Goal: Task Accomplishment & Management: Use online tool/utility

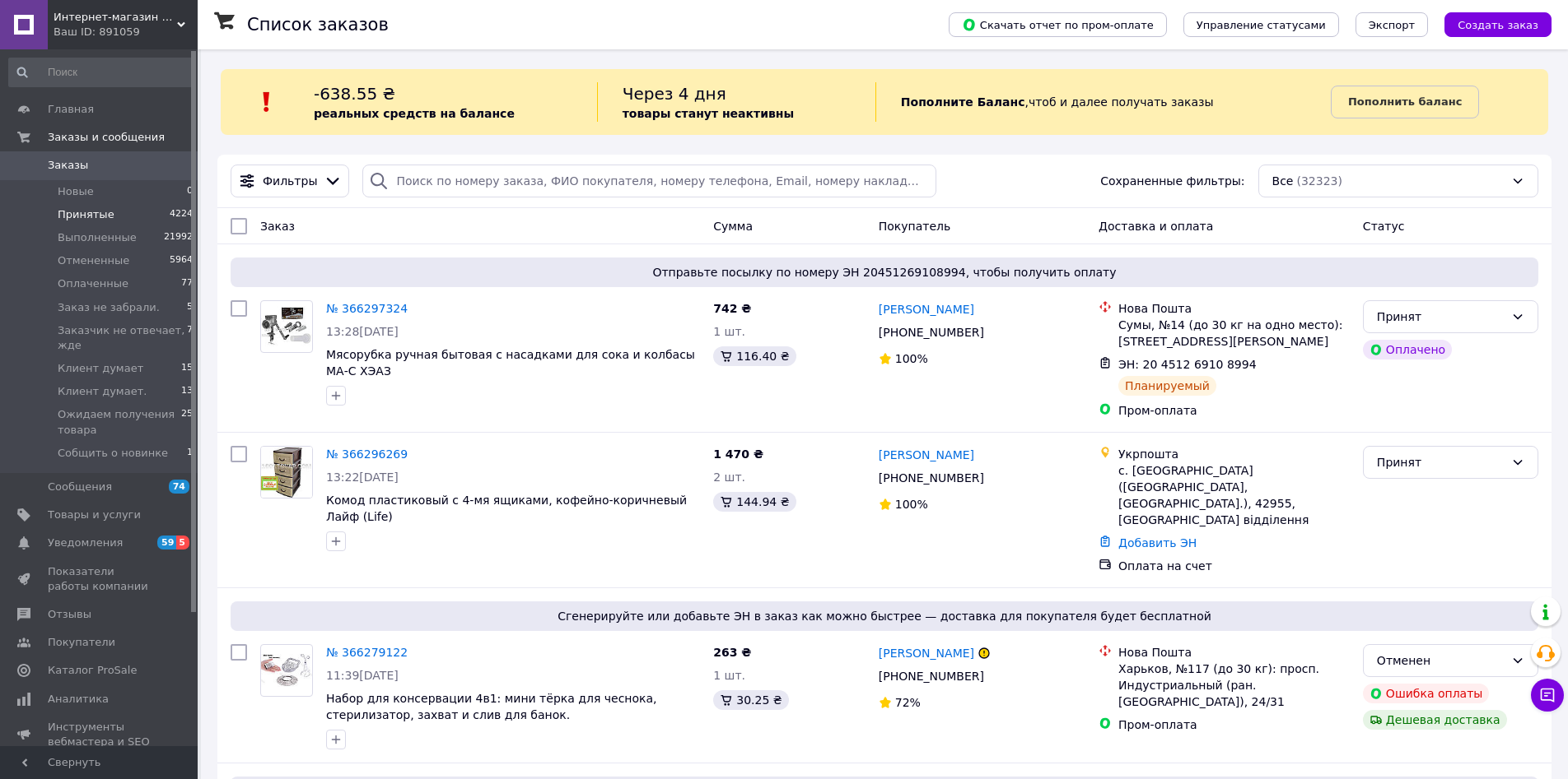
click at [85, 213] on span "Принятые" at bounding box center [86, 215] width 57 height 15
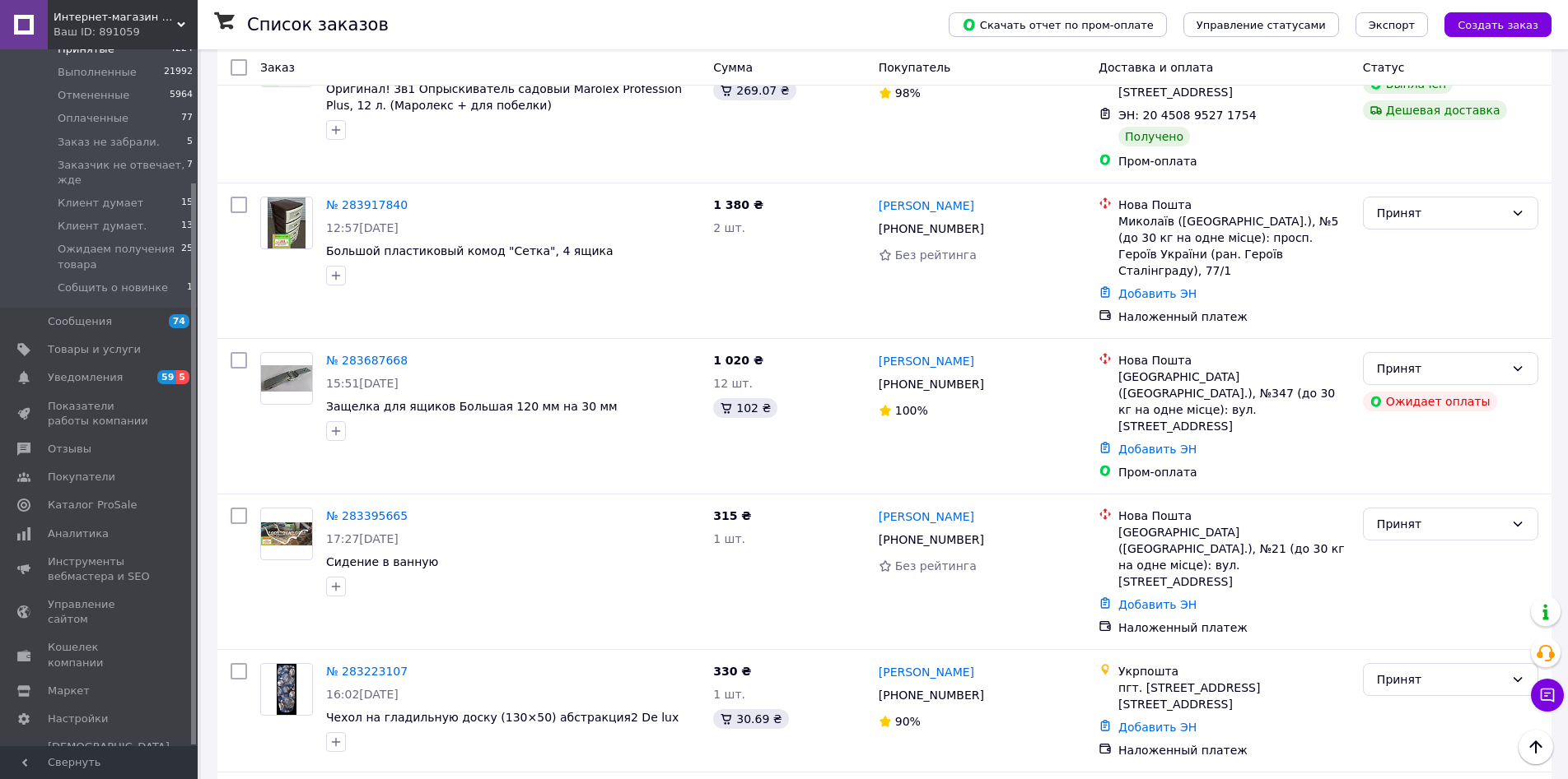
scroll to position [3588, 0]
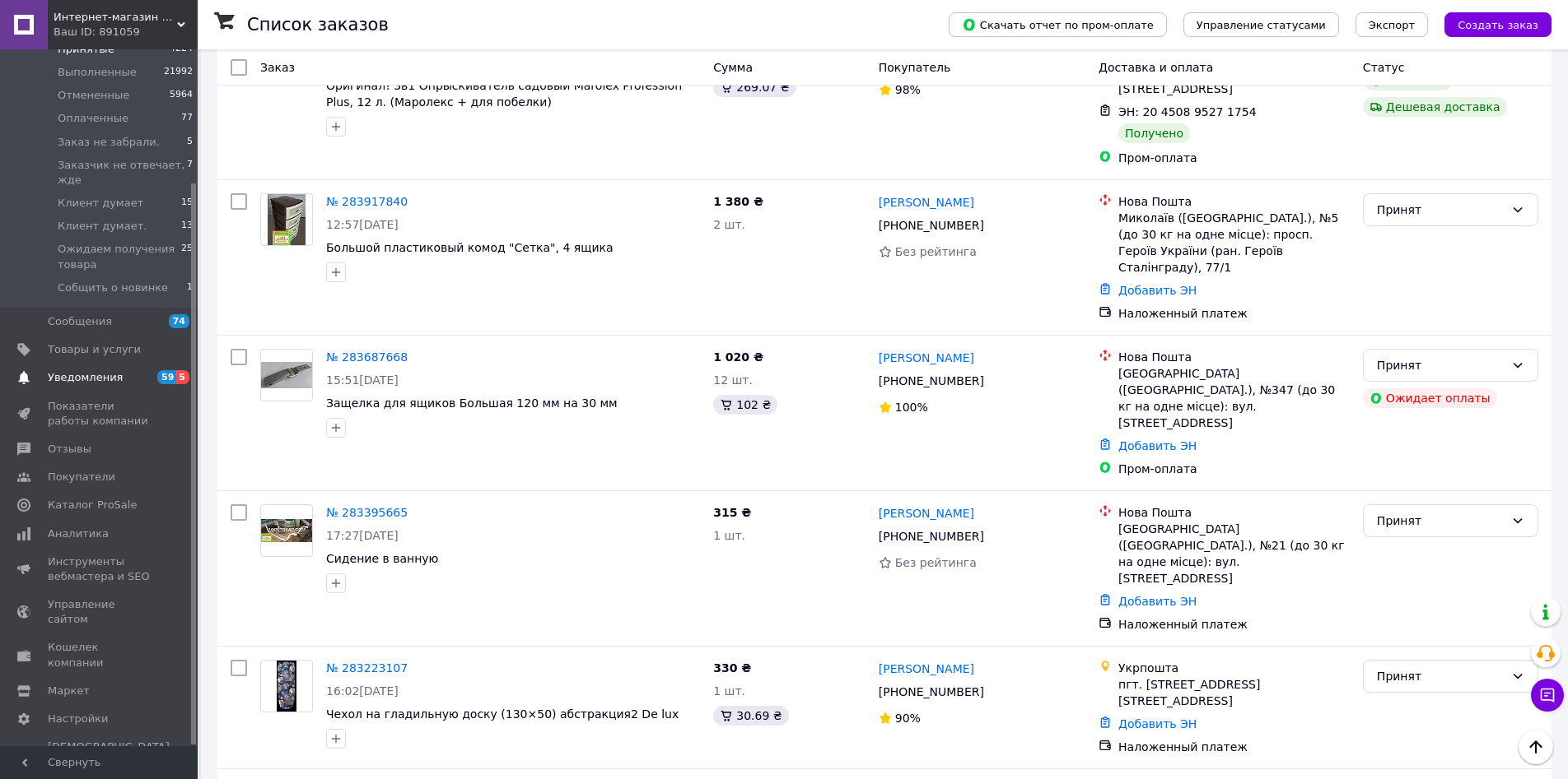
click at [126, 370] on link "Уведомления 59 5" at bounding box center [101, 377] width 203 height 28
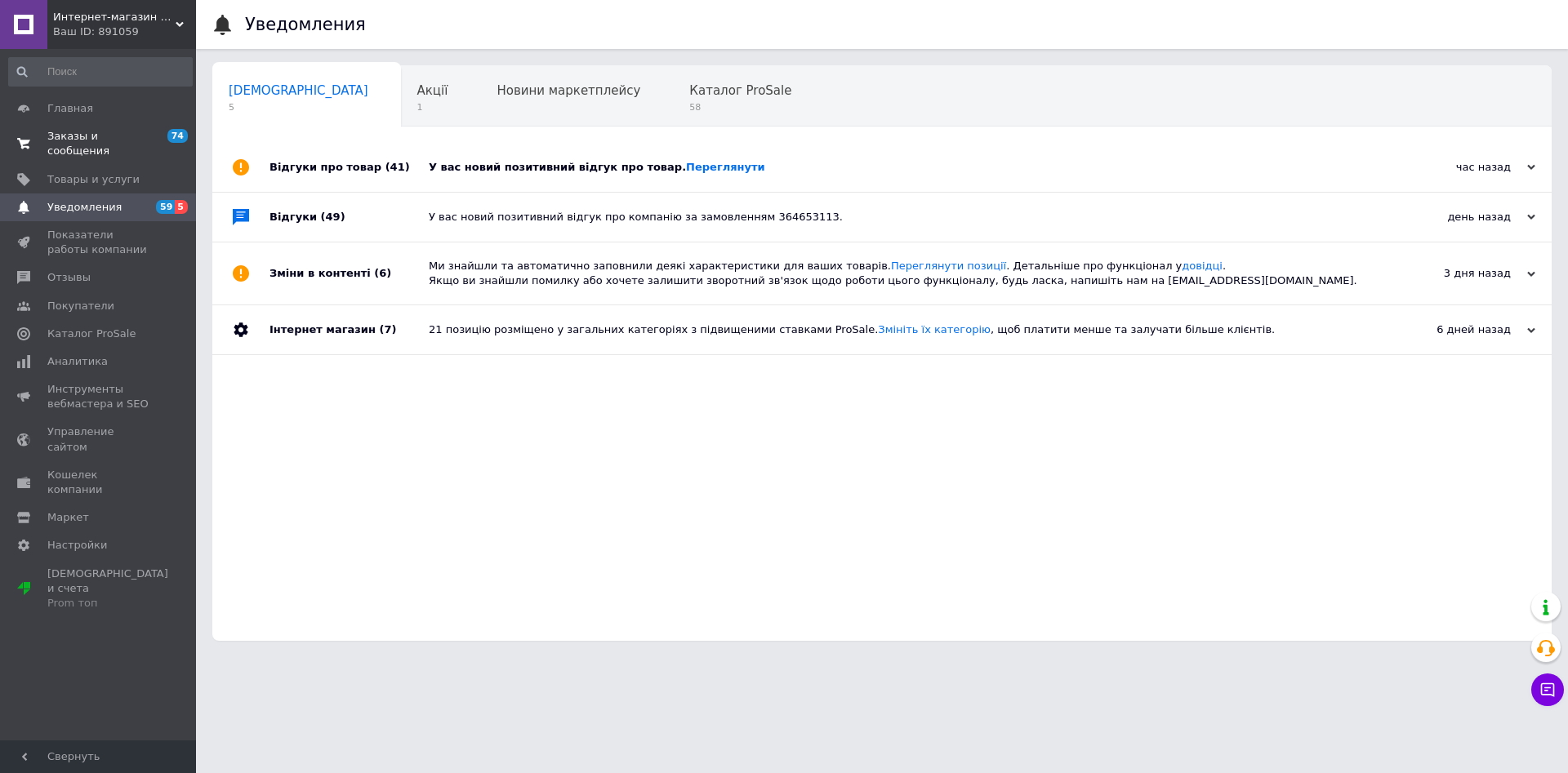
click at [95, 136] on span "Заказы и сообщения" at bounding box center [99, 144] width 103 height 30
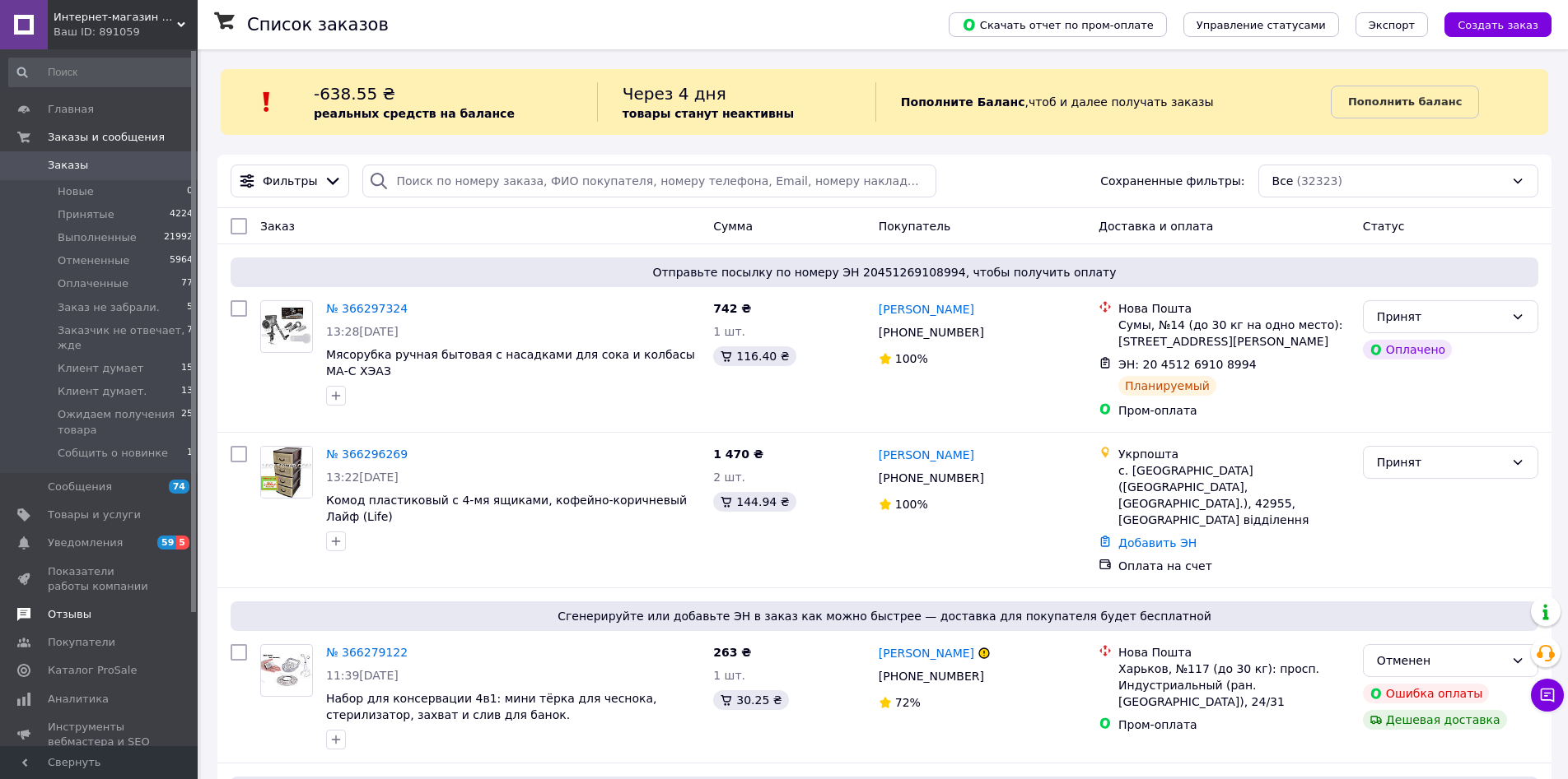
click at [84, 622] on span "Отзывы" at bounding box center [69, 614] width 44 height 15
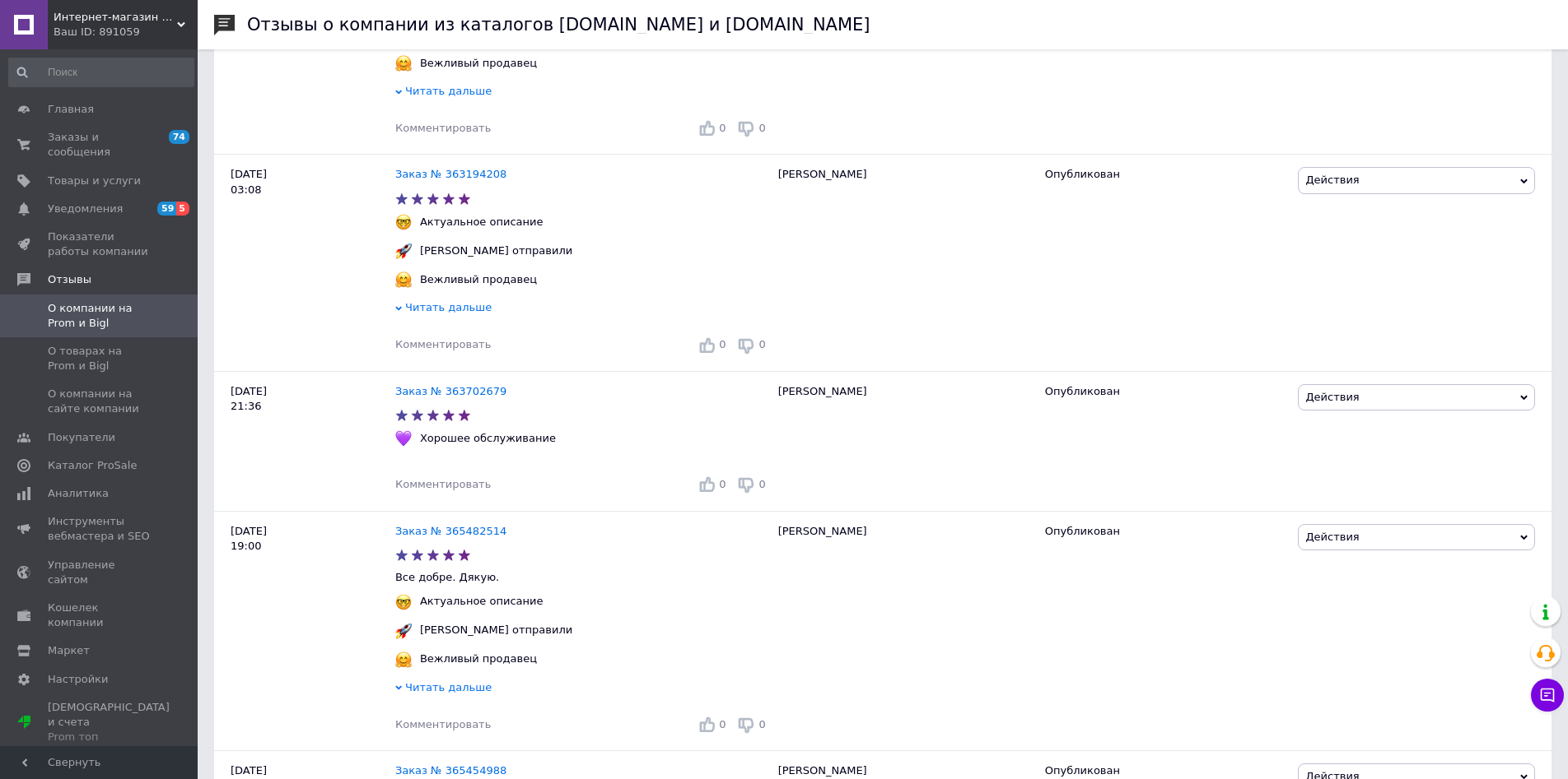
scroll to position [461, 0]
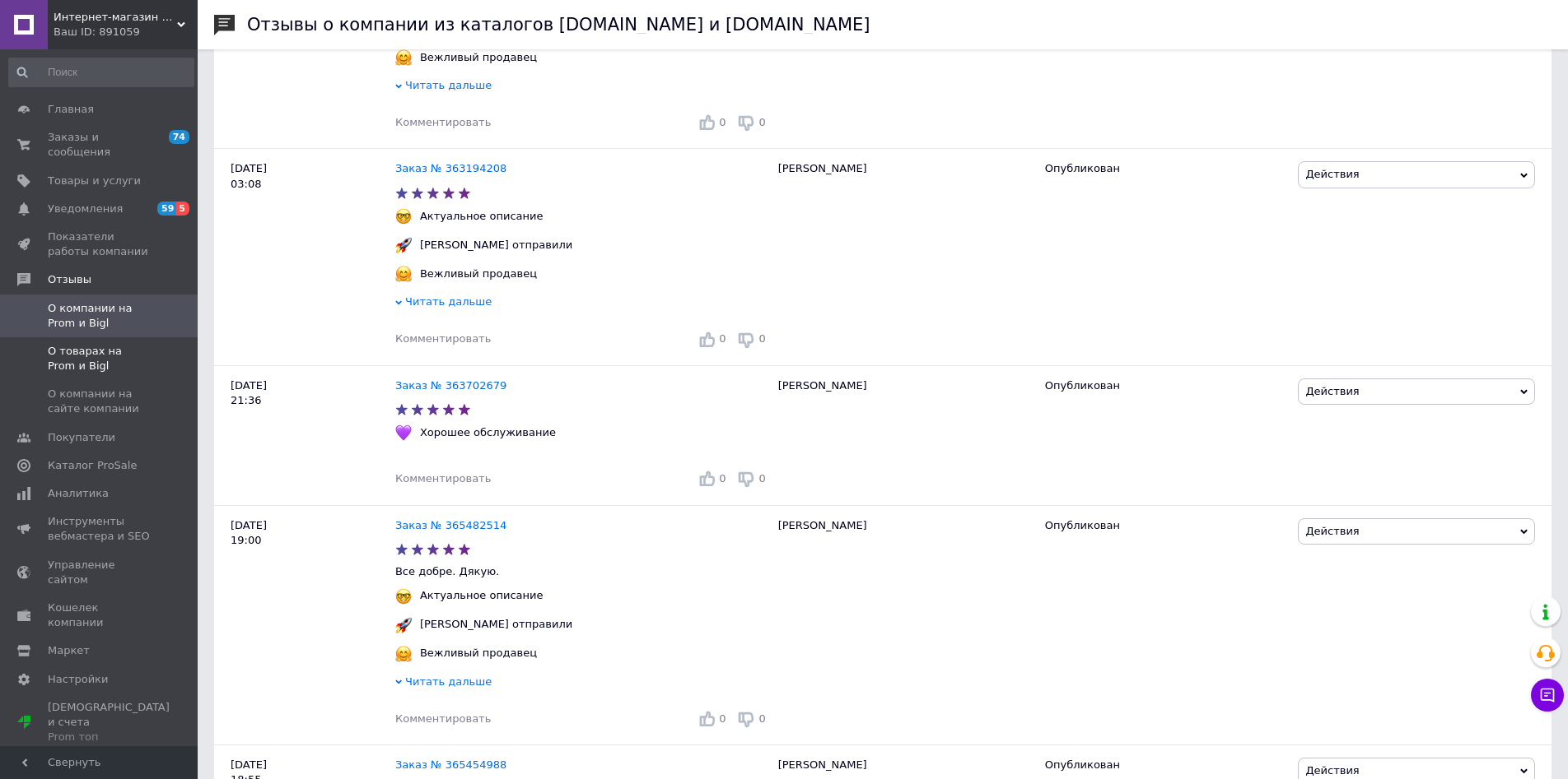
click at [65, 348] on span "О товарах на Prom и Bigl" at bounding box center [100, 359] width 104 height 30
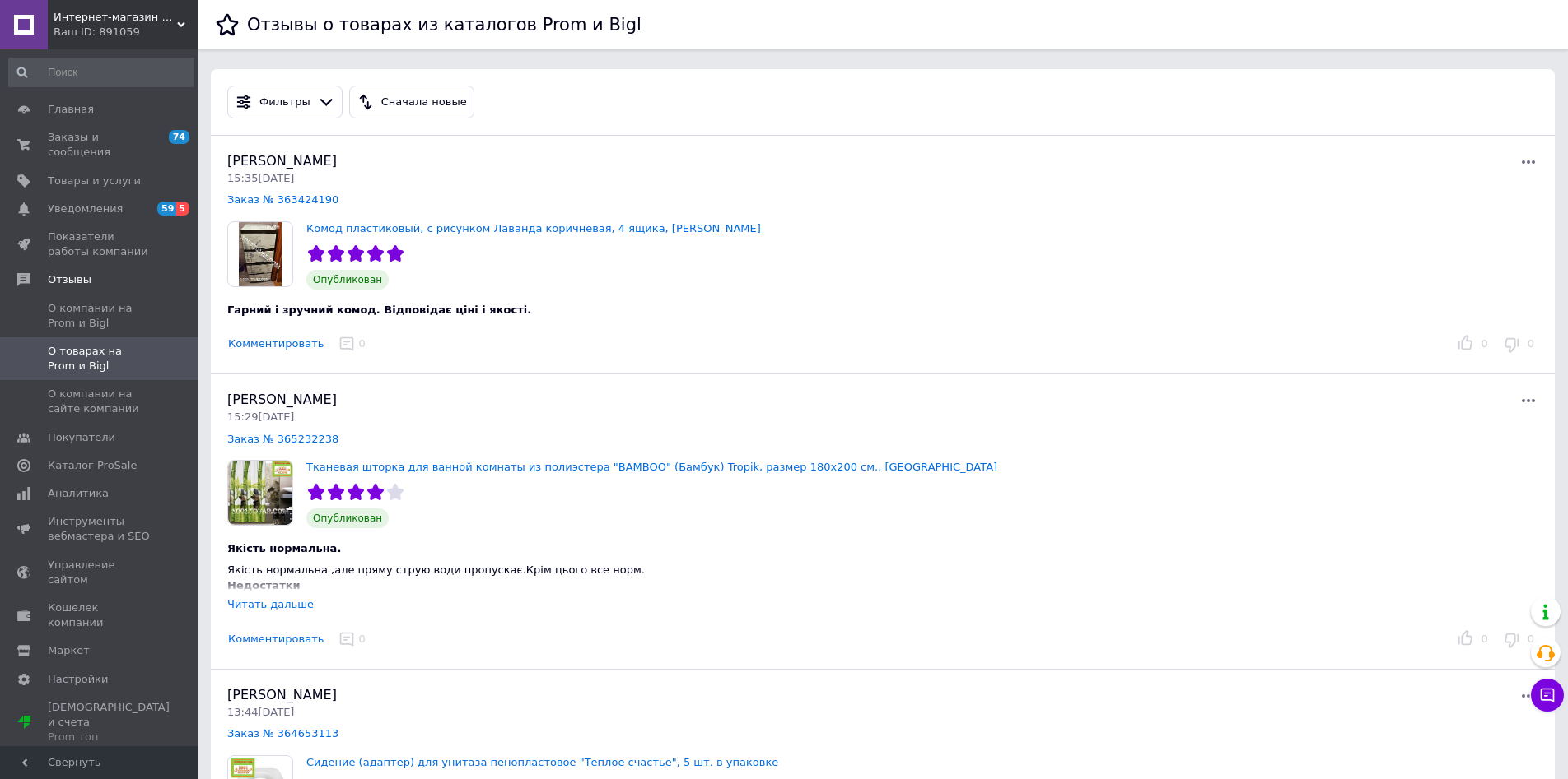
click at [274, 611] on div "Читать дальше" at bounding box center [270, 604] width 86 height 12
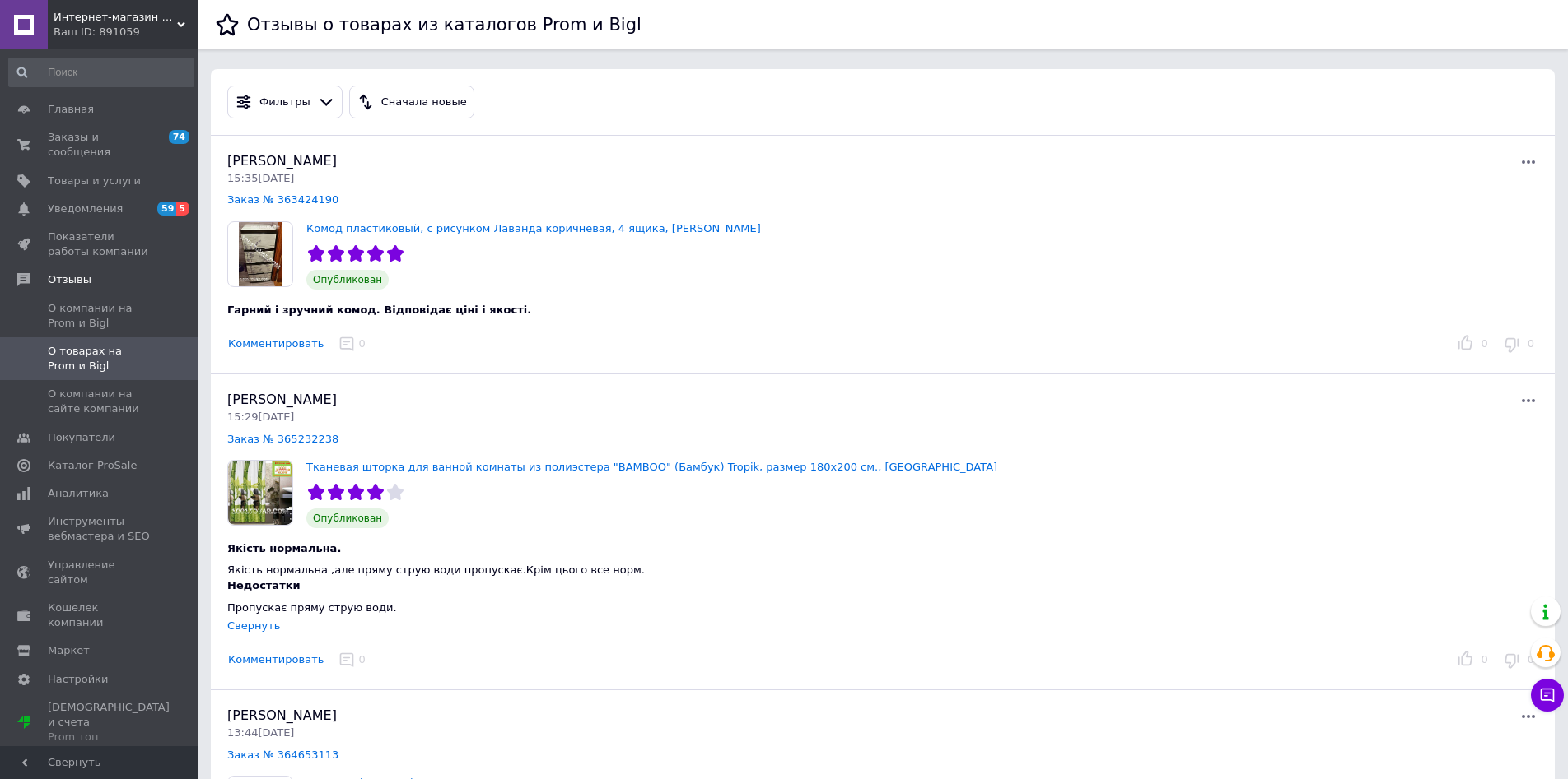
click at [785, 587] on div "Якість нормальна ,але пряму струю води пропускає.Крім цього все норм. Недостатк…" at bounding box center [659, 589] width 865 height 52
click at [100, 387] on span "О компании на сайте компании" at bounding box center [100, 402] width 104 height 30
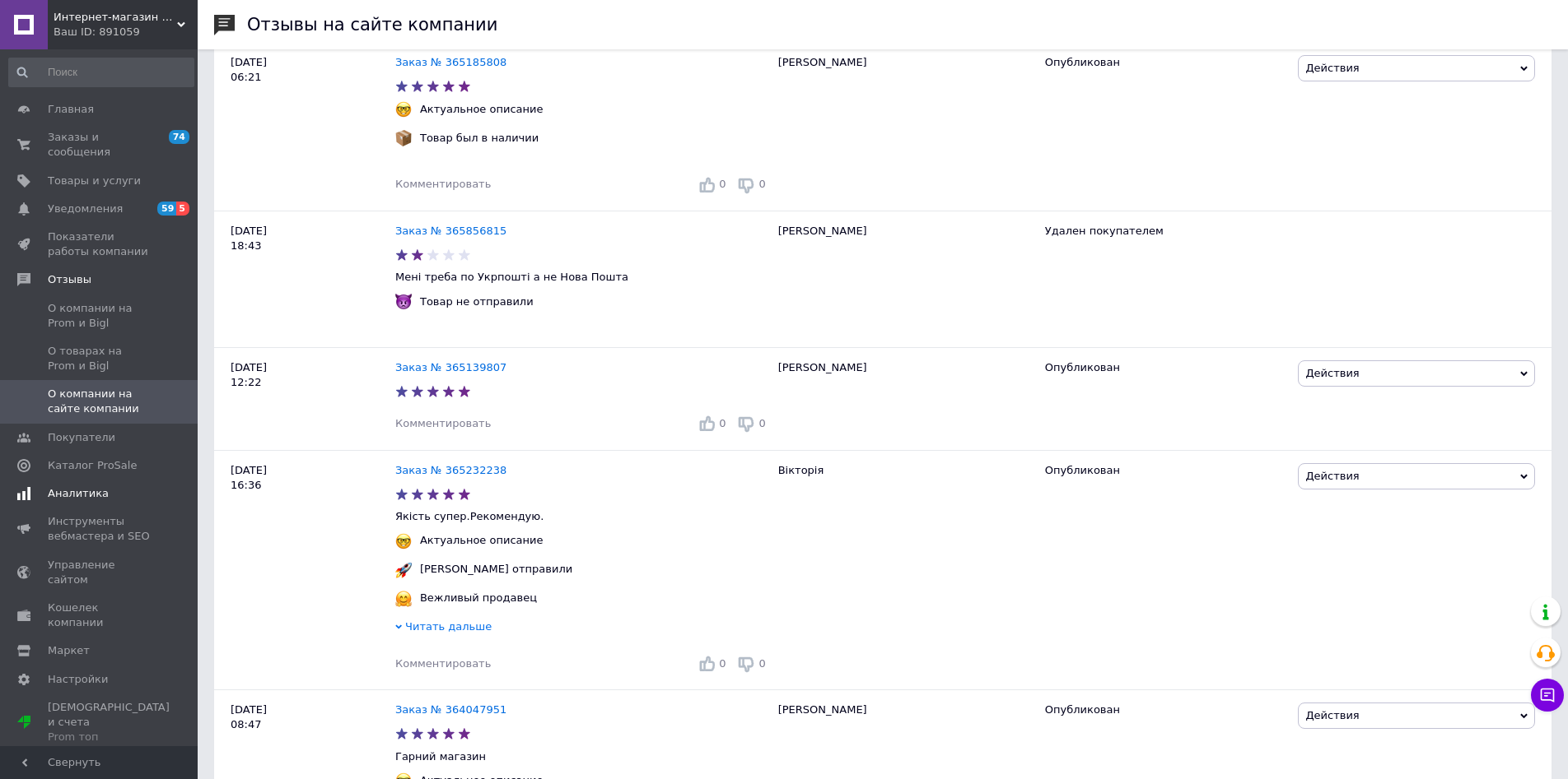
scroll to position [1251, 0]
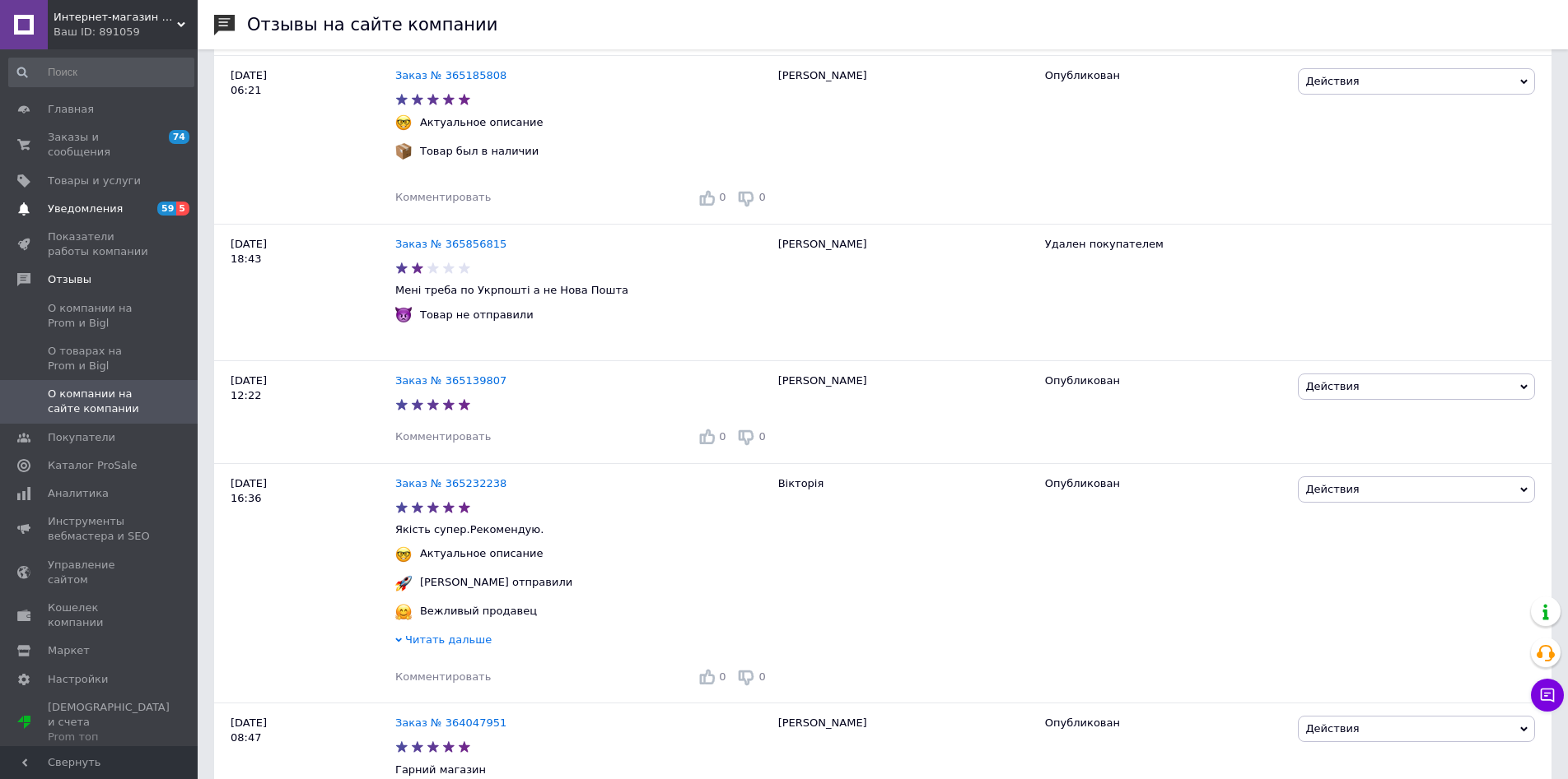
click at [65, 202] on span "Уведомления" at bounding box center [85, 209] width 75 height 15
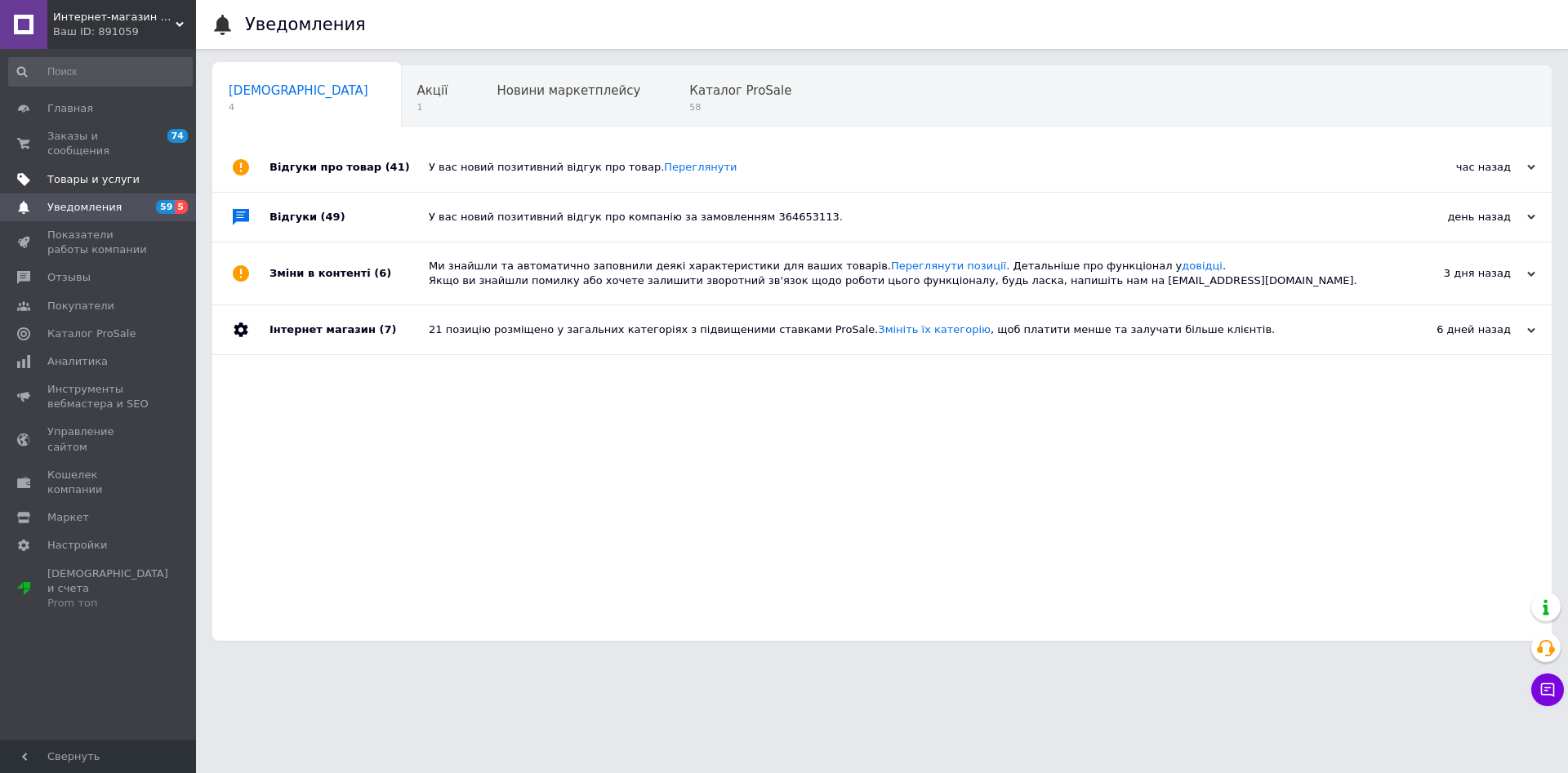
click at [122, 172] on span "Товары и услуги" at bounding box center [93, 180] width 92 height 15
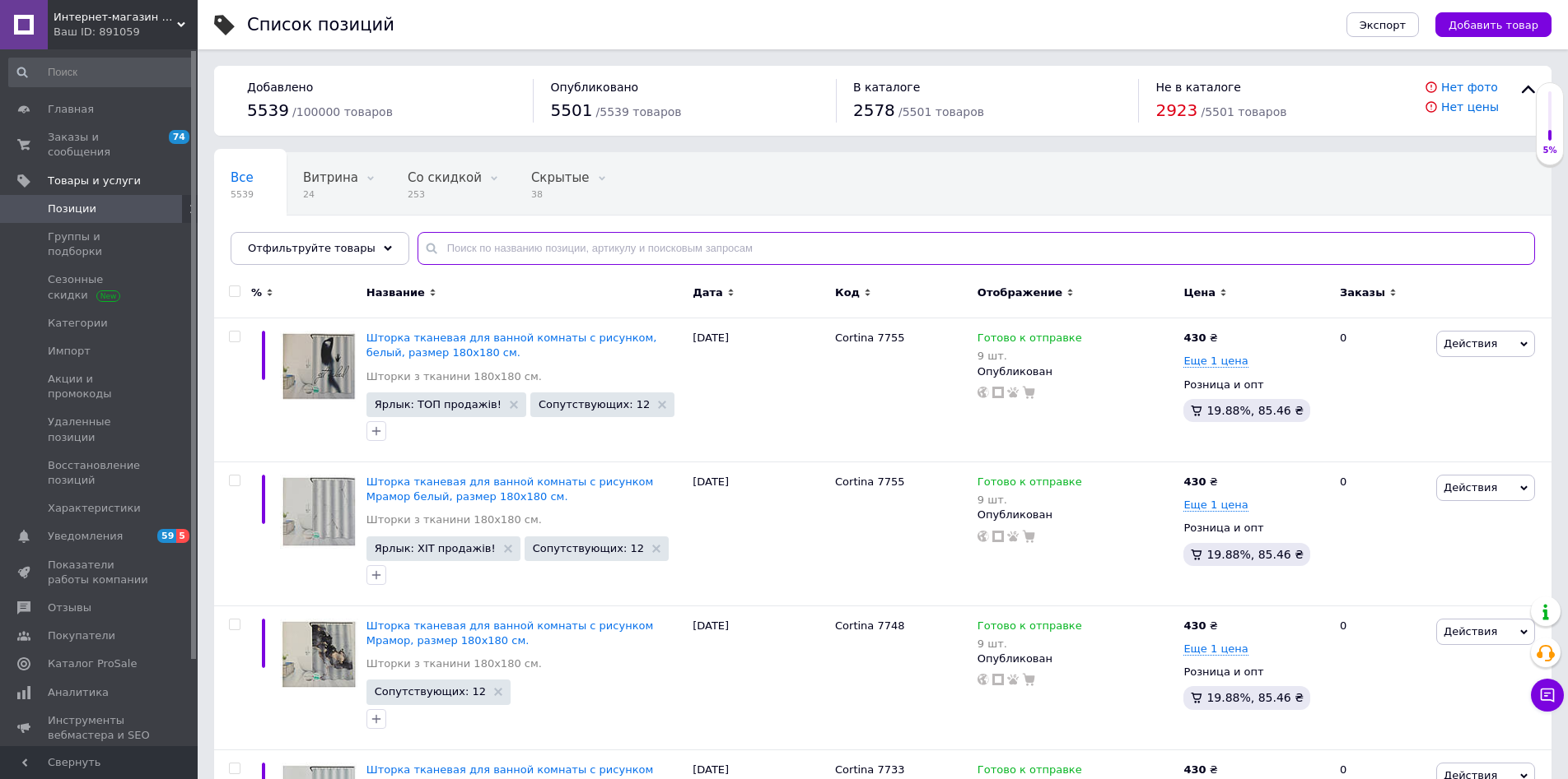
click at [495, 261] on input "text" at bounding box center [976, 248] width 1117 height 33
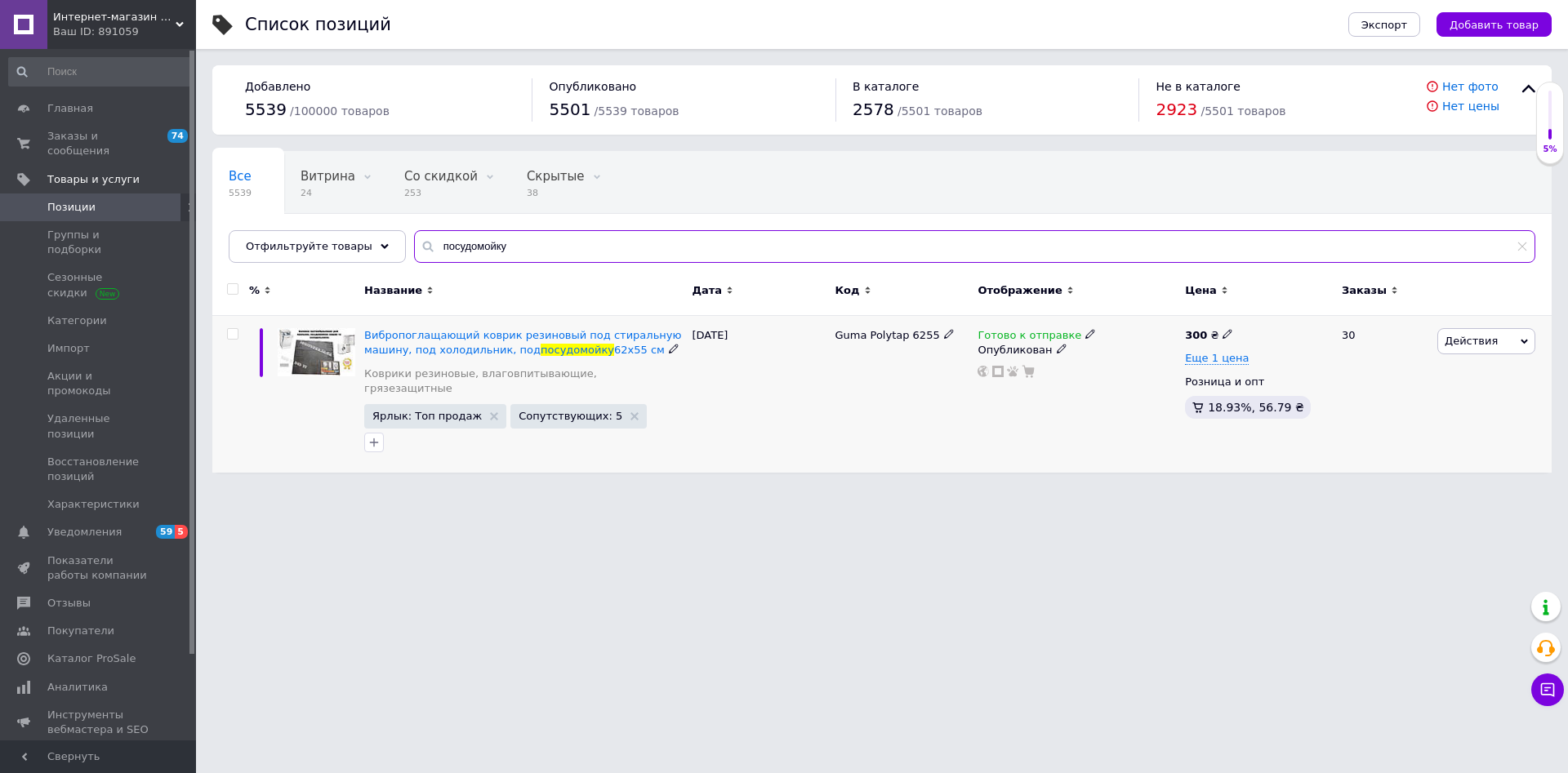
type input "посудомойку"
click at [1468, 347] on span "Действия" at bounding box center [1471, 340] width 53 height 12
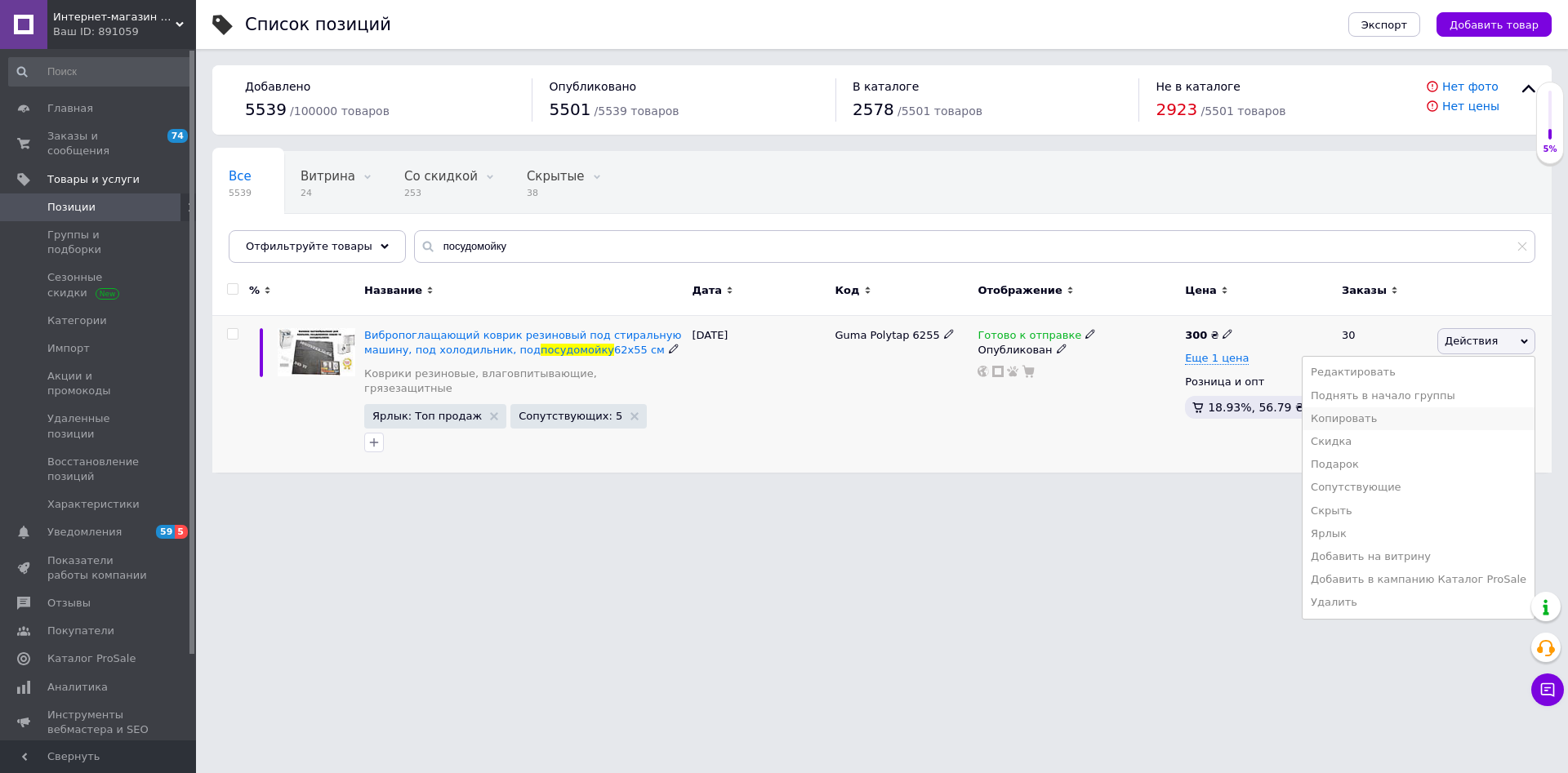
click at [1411, 421] on li "Копировать" at bounding box center [1418, 419] width 232 height 23
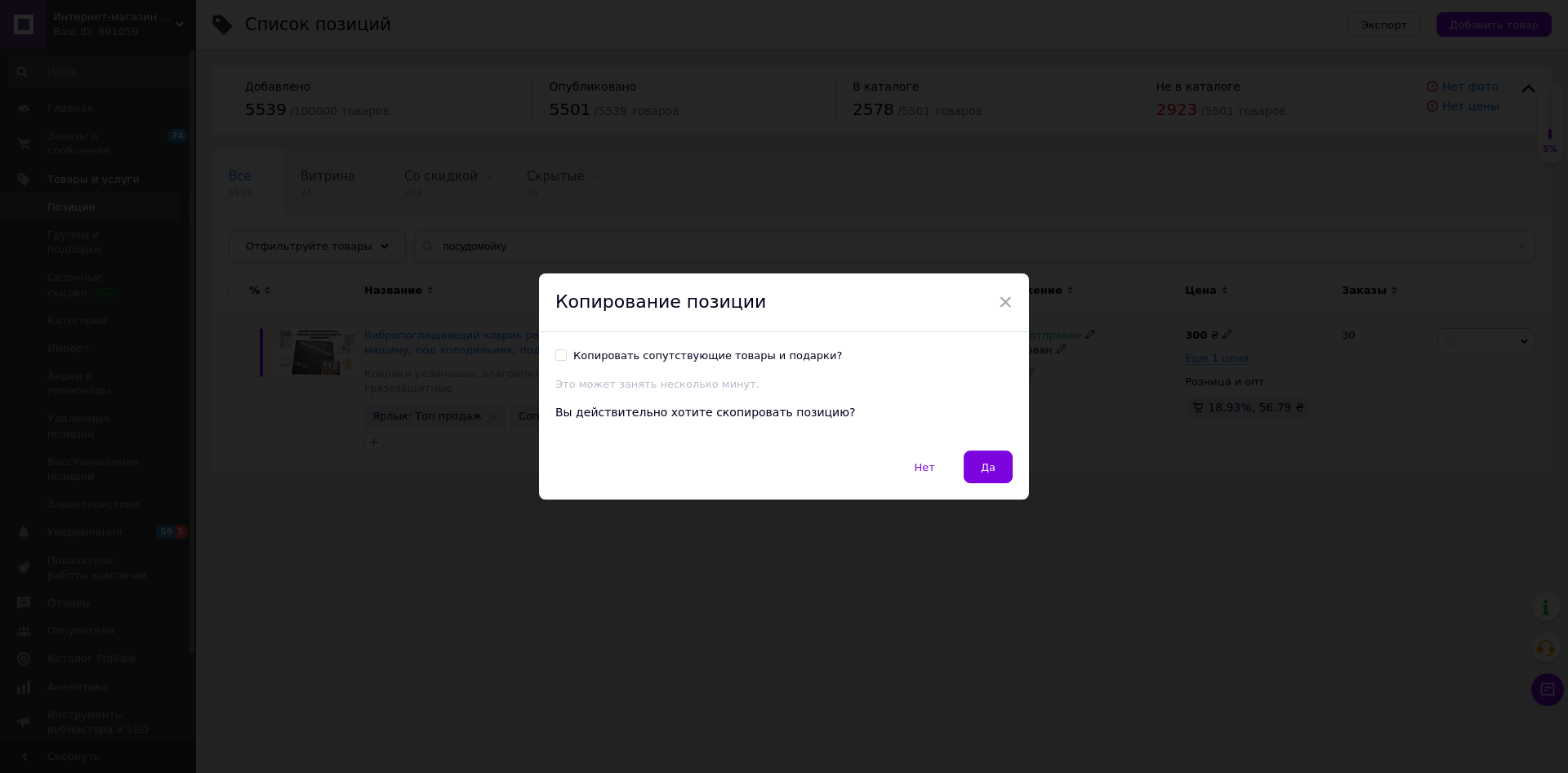
click at [557, 353] on input "Копировать сопутствующие товары и подарки?" at bounding box center [561, 355] width 11 height 11
checkbox input "true"
click at [985, 459] on button "Да" at bounding box center [988, 467] width 49 height 32
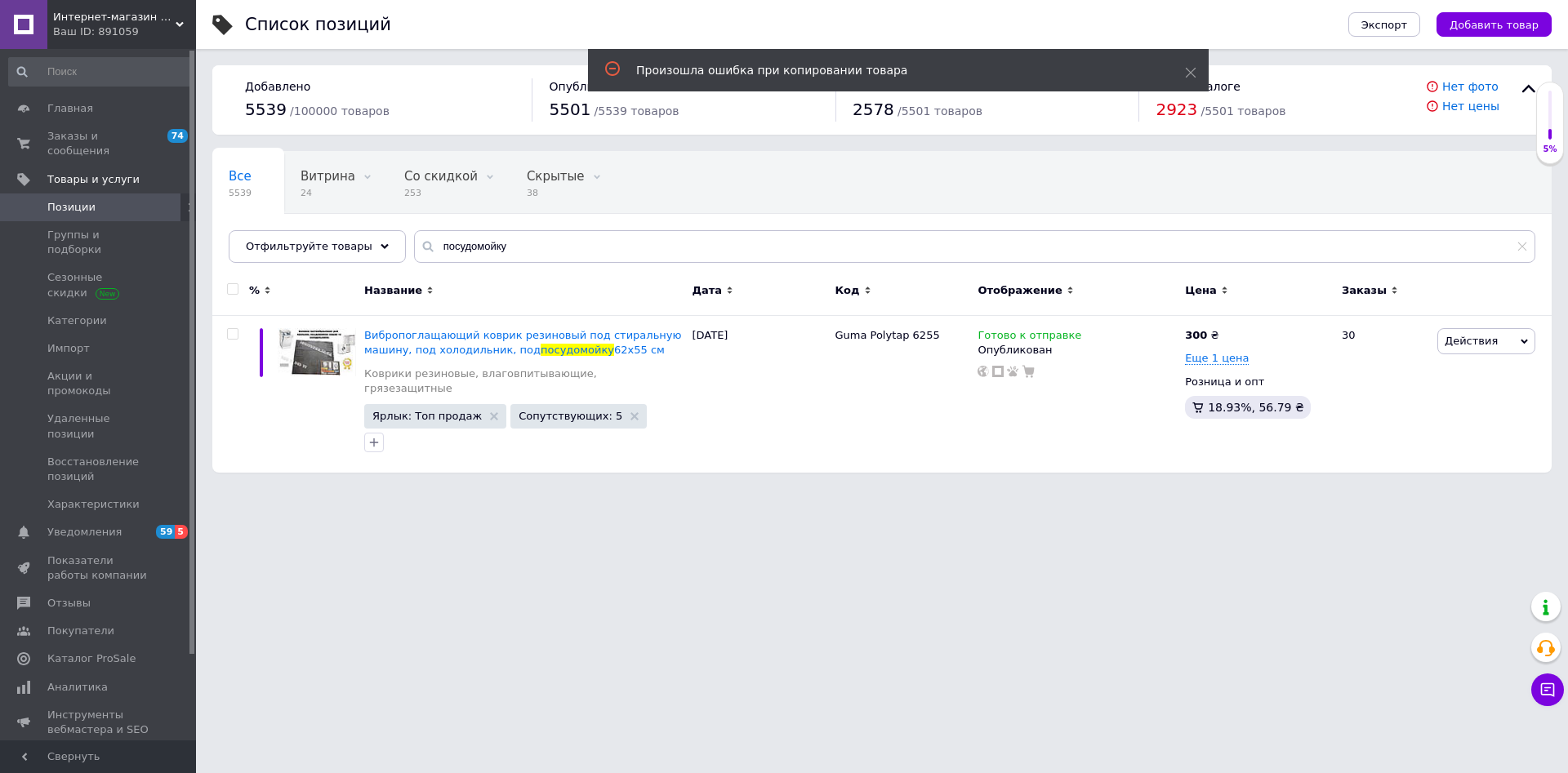
click at [279, 489] on html "Интернет-магазин "1001 ТОВАР" Ваш ID: 891059 Сайт Интернет-магазин "1001 ТОВАР"…" at bounding box center [784, 244] width 1568 height 489
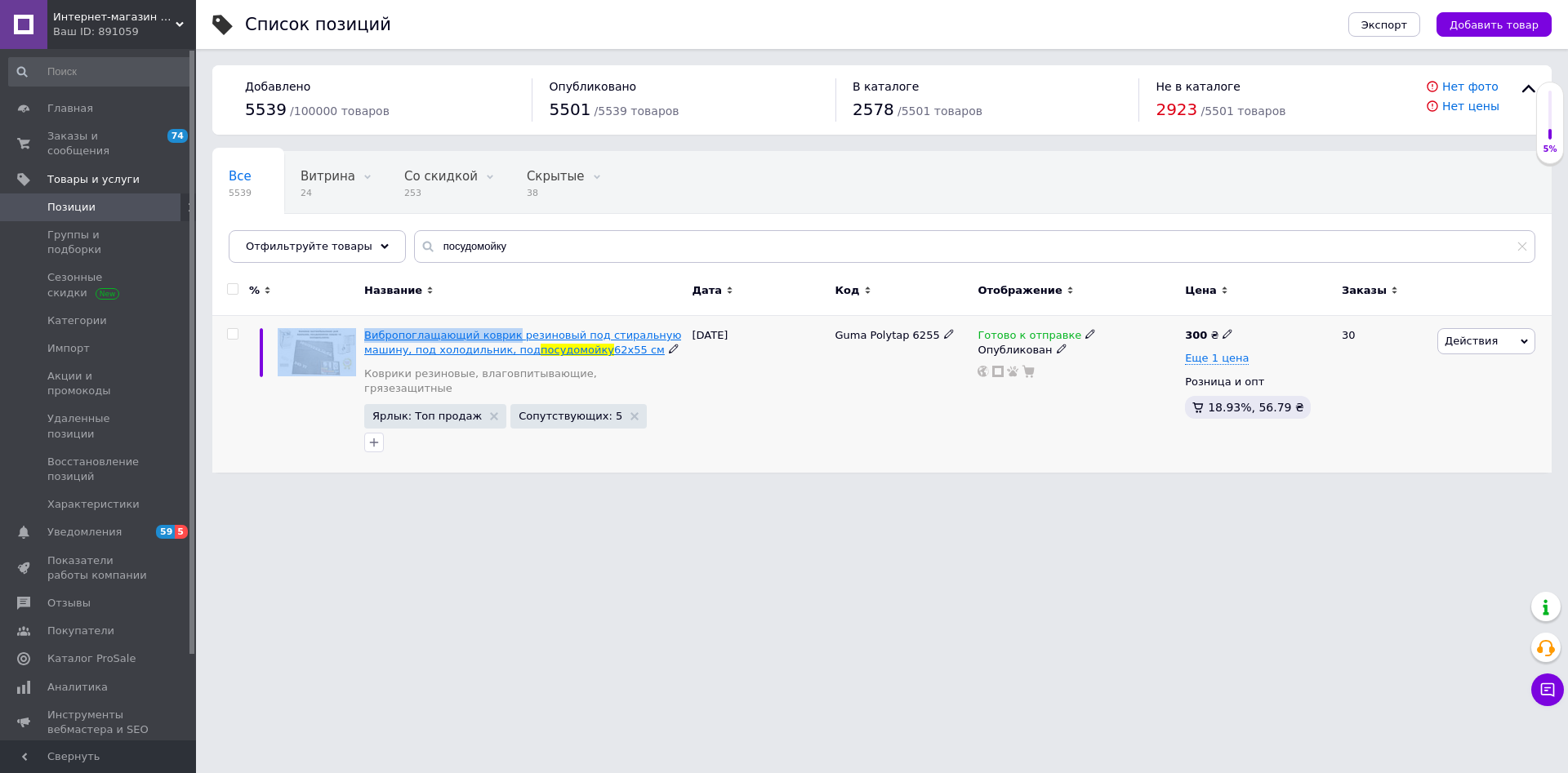
drag, startPoint x: 358, startPoint y: 345, endPoint x: 500, endPoint y: 349, distance: 142.1
click at [500, 349] on div "Вибропоглащающий коврик резиновый под стиральную машину, под холодильник, под п…" at bounding box center [882, 395] width 1339 height 157
copy div "Вибропоглащающий коврик"
click at [78, 200] on span "Позиции" at bounding box center [71, 208] width 48 height 15
click at [89, 107] on span "Главная" at bounding box center [99, 109] width 103 height 15
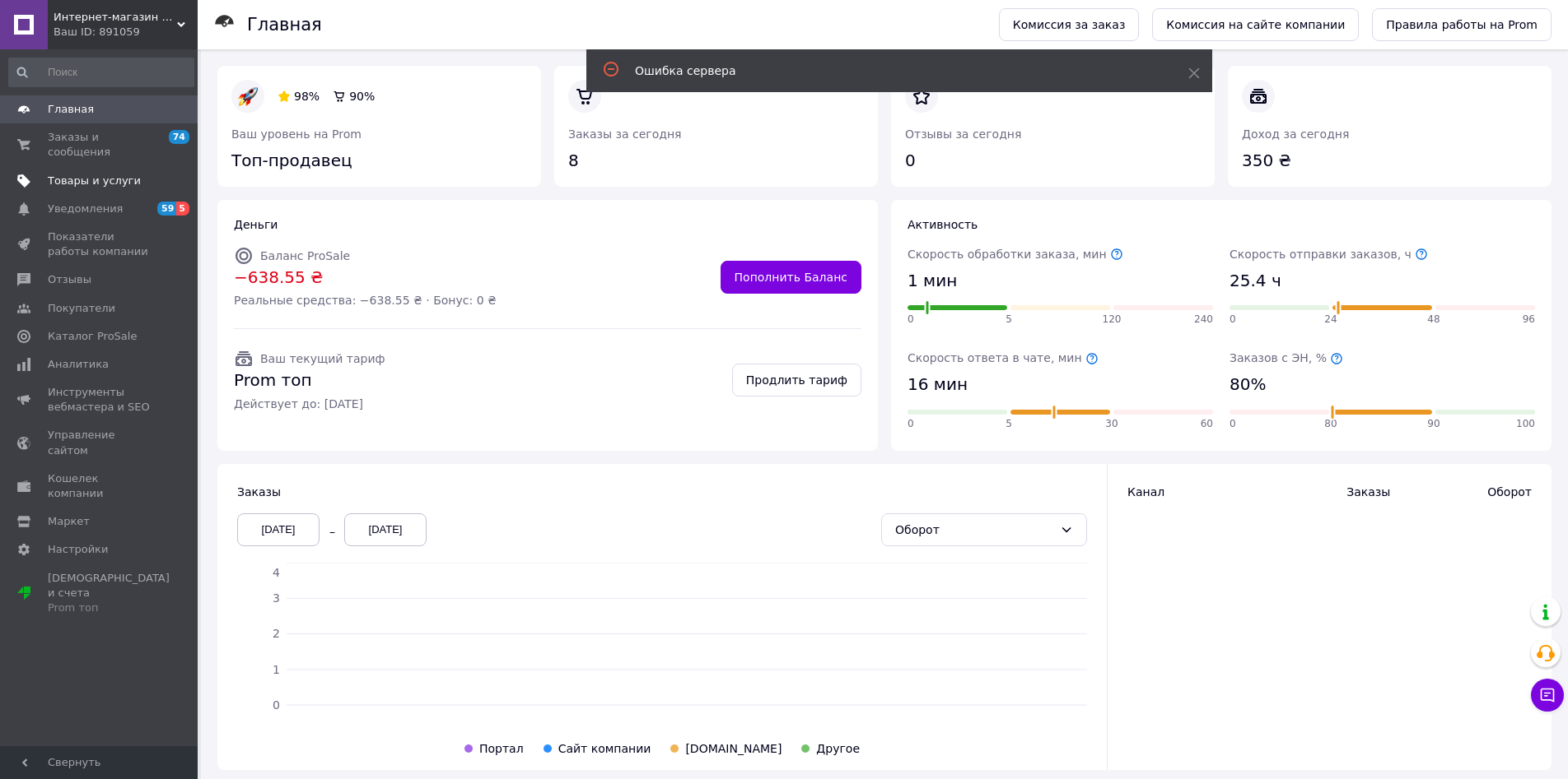
click at [92, 174] on span "Товары и услуги" at bounding box center [94, 181] width 93 height 15
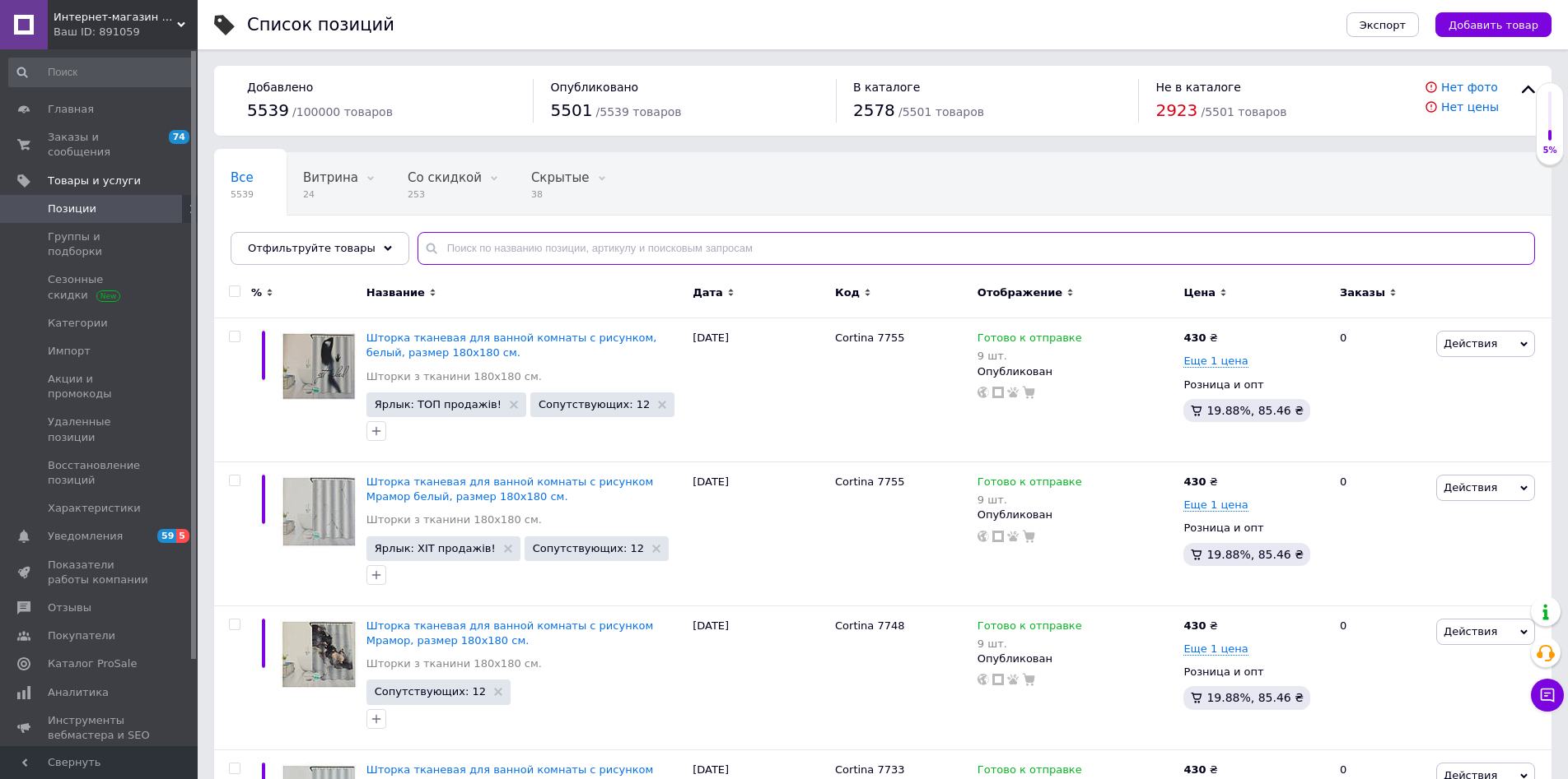
paste input "Вибропоглащающий коврик"
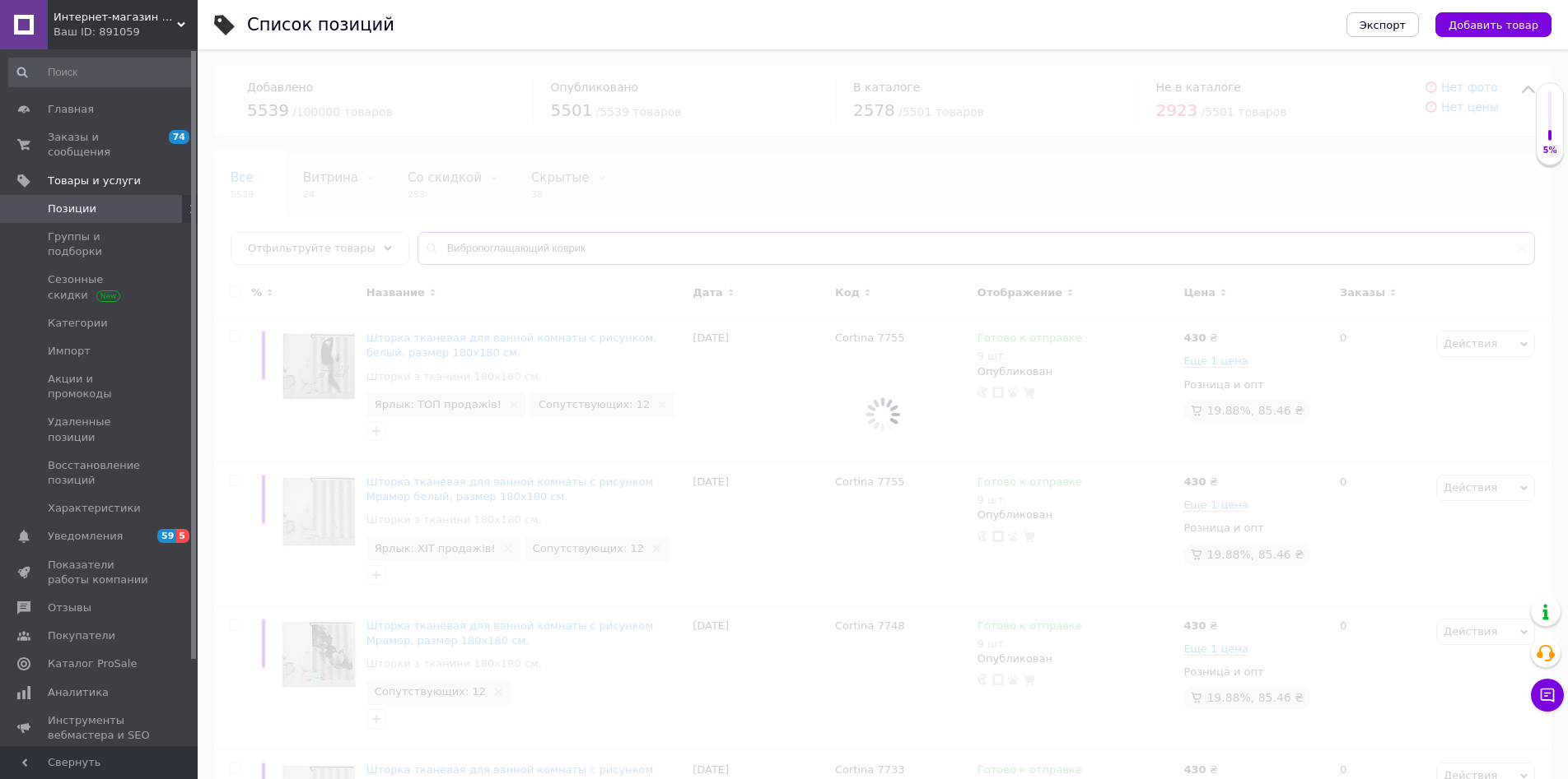
type input "Вибропоглащающий коврик"
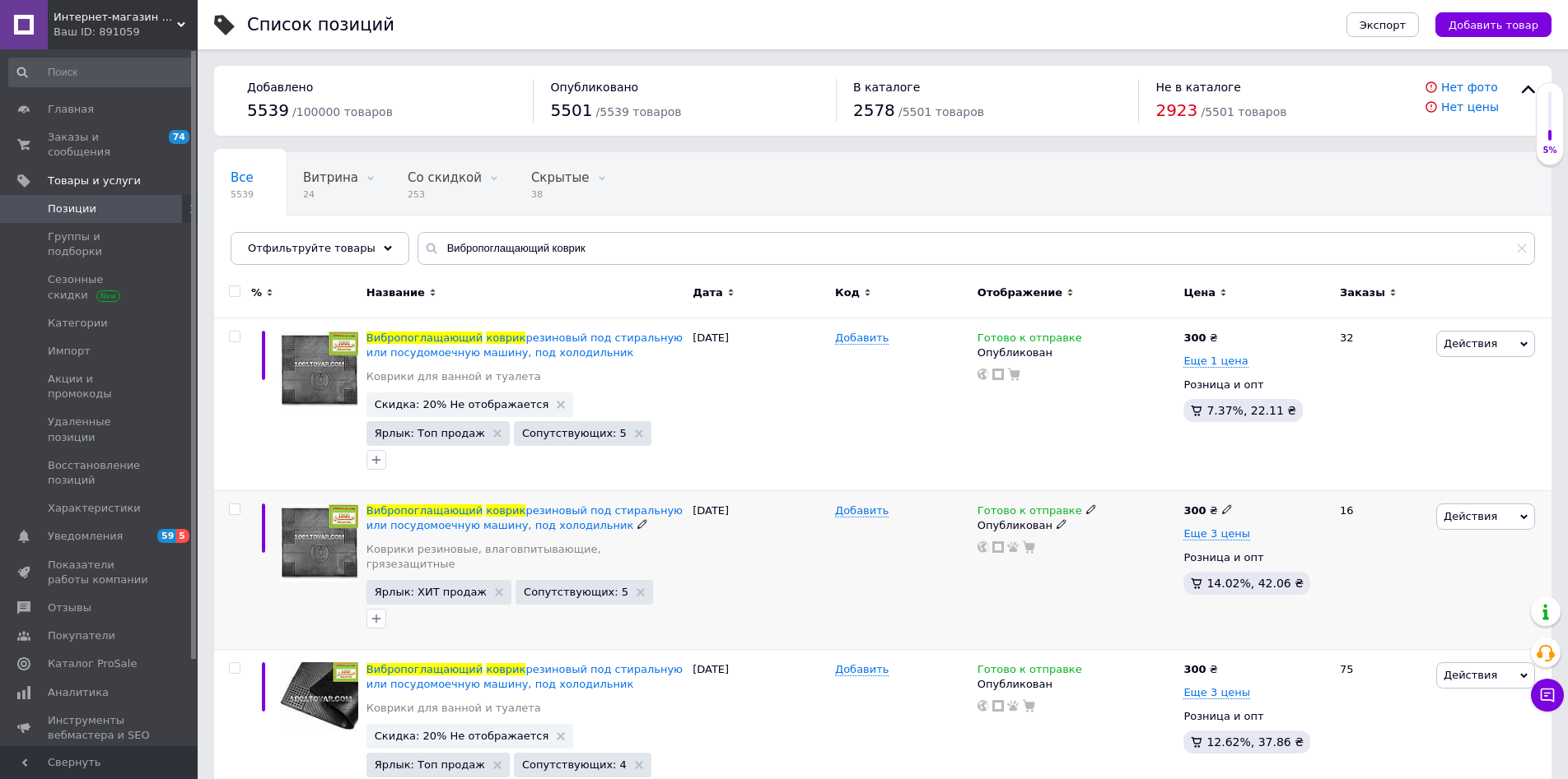
click at [963, 572] on div "Добавить" at bounding box center [901, 571] width 142 height 159
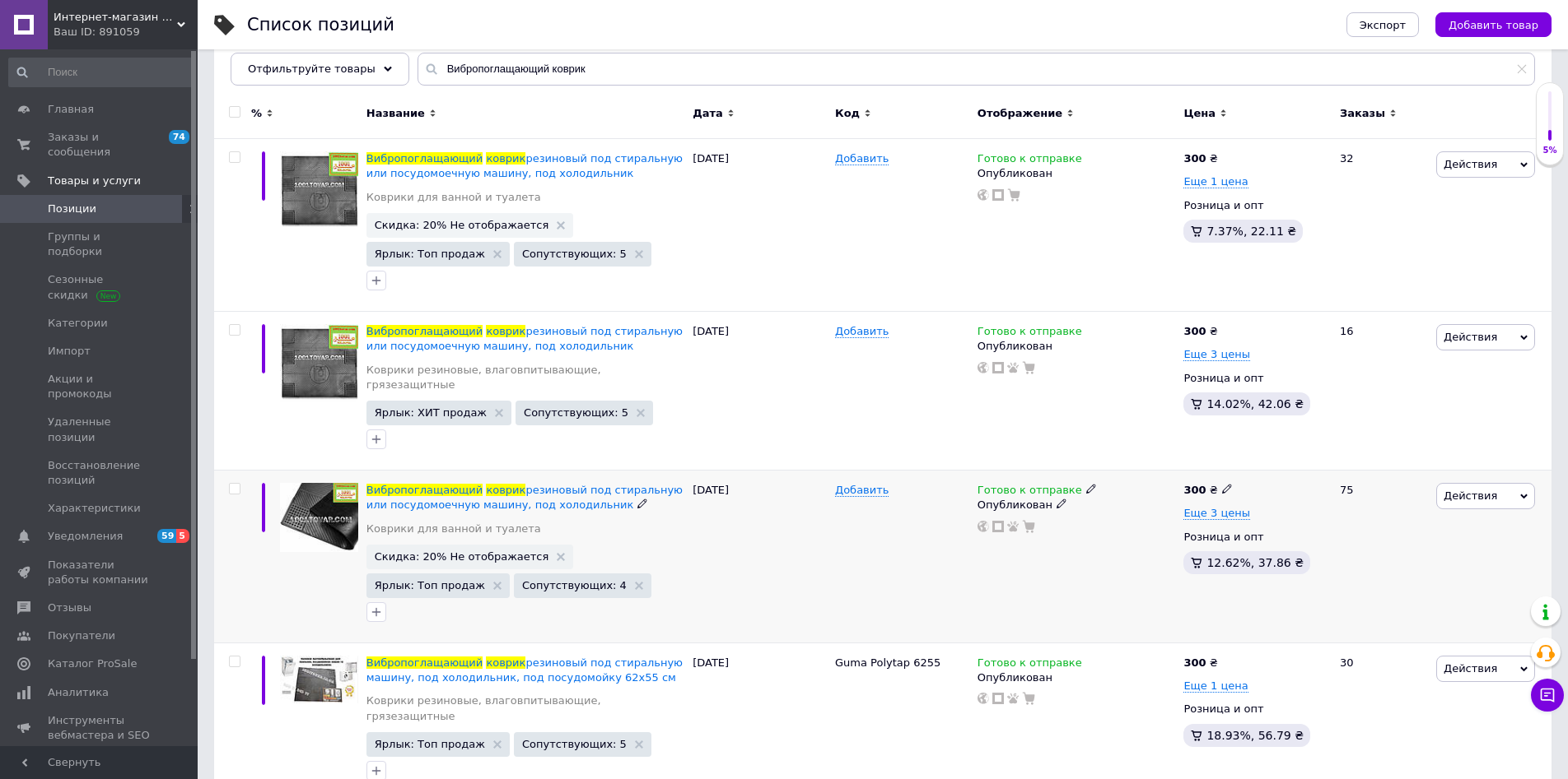
scroll to position [198, 0]
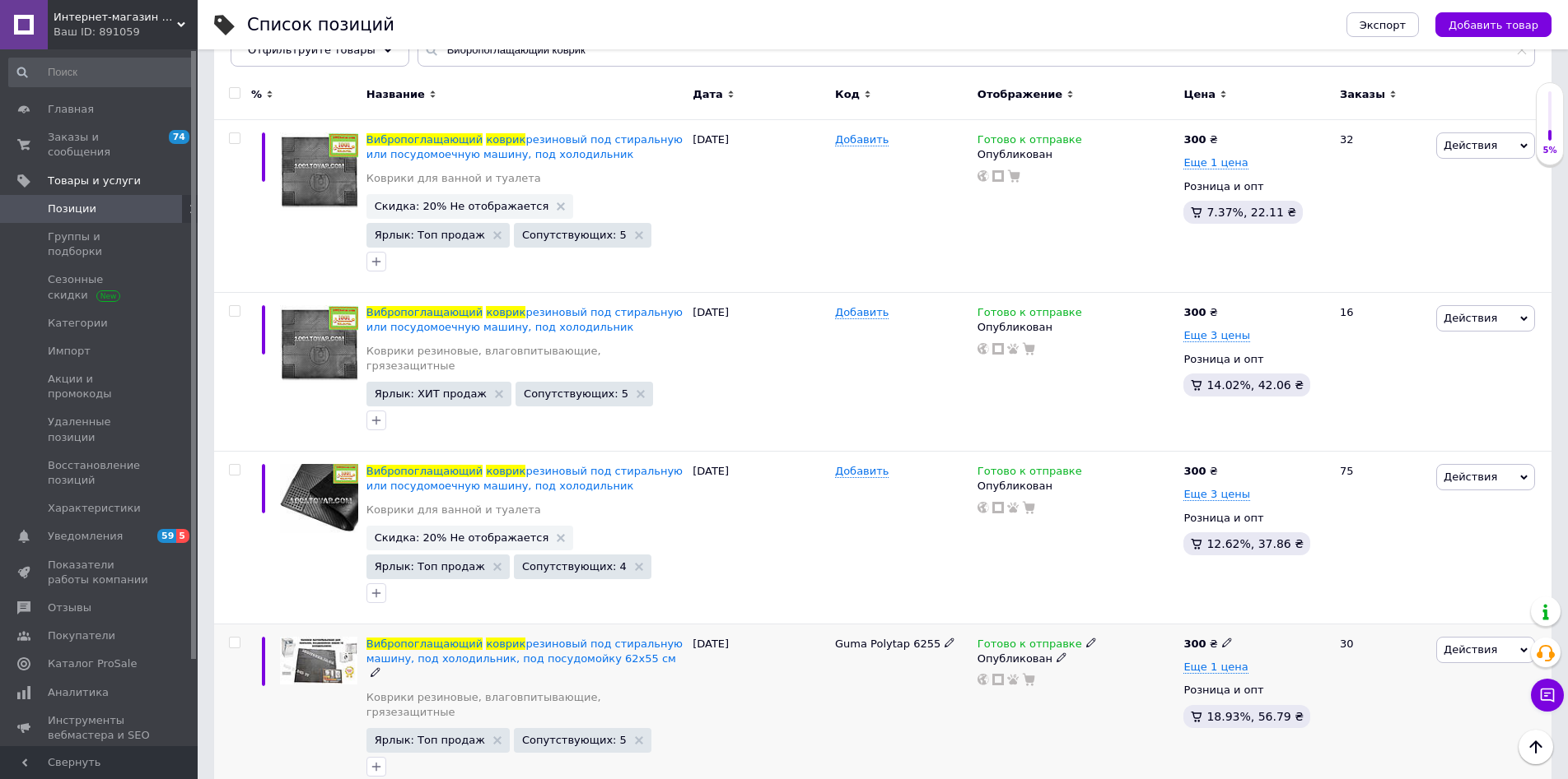
click at [1478, 643] on span "Действия" at bounding box center [1470, 649] width 54 height 12
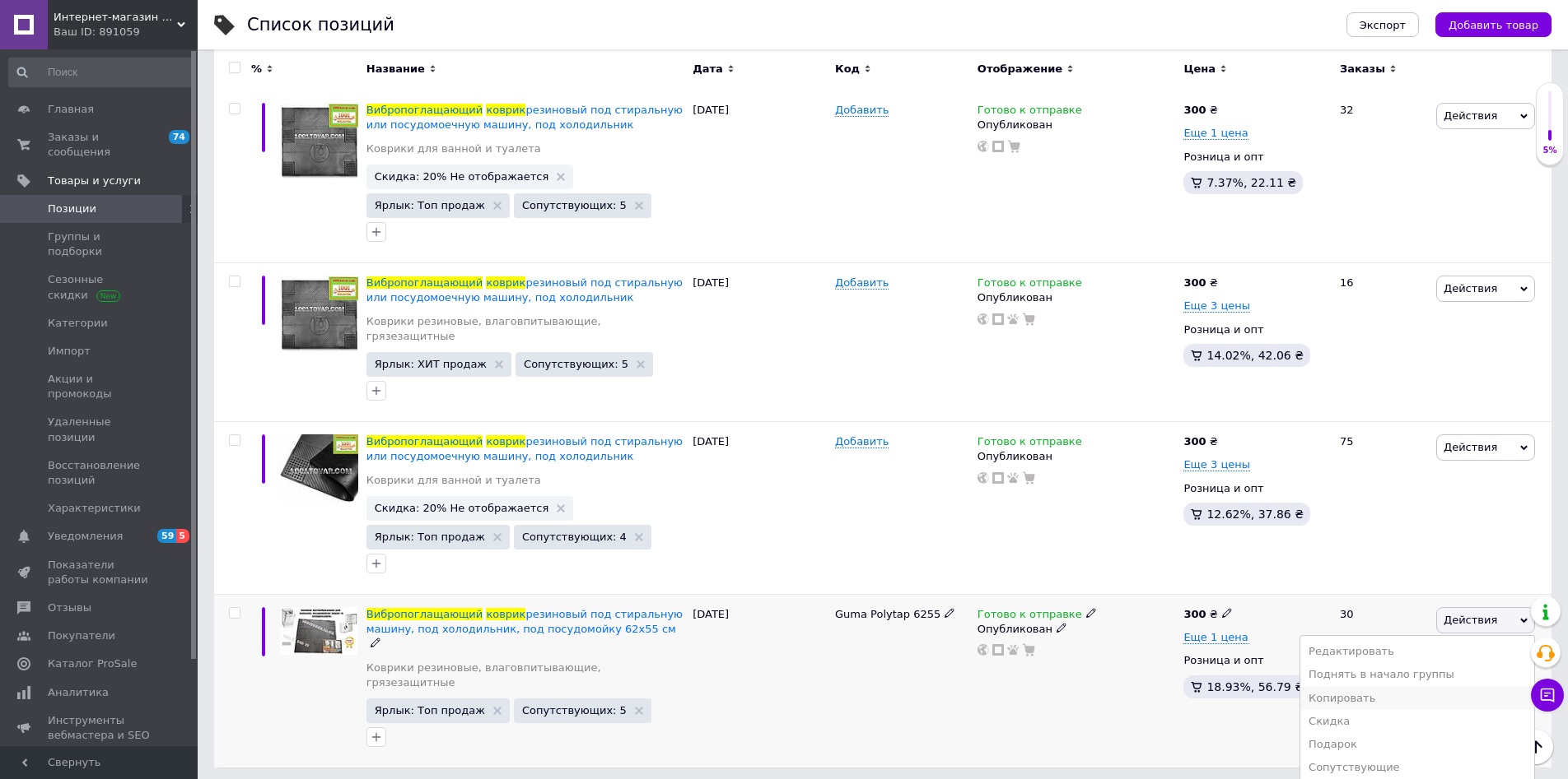
scroll to position [231, 0]
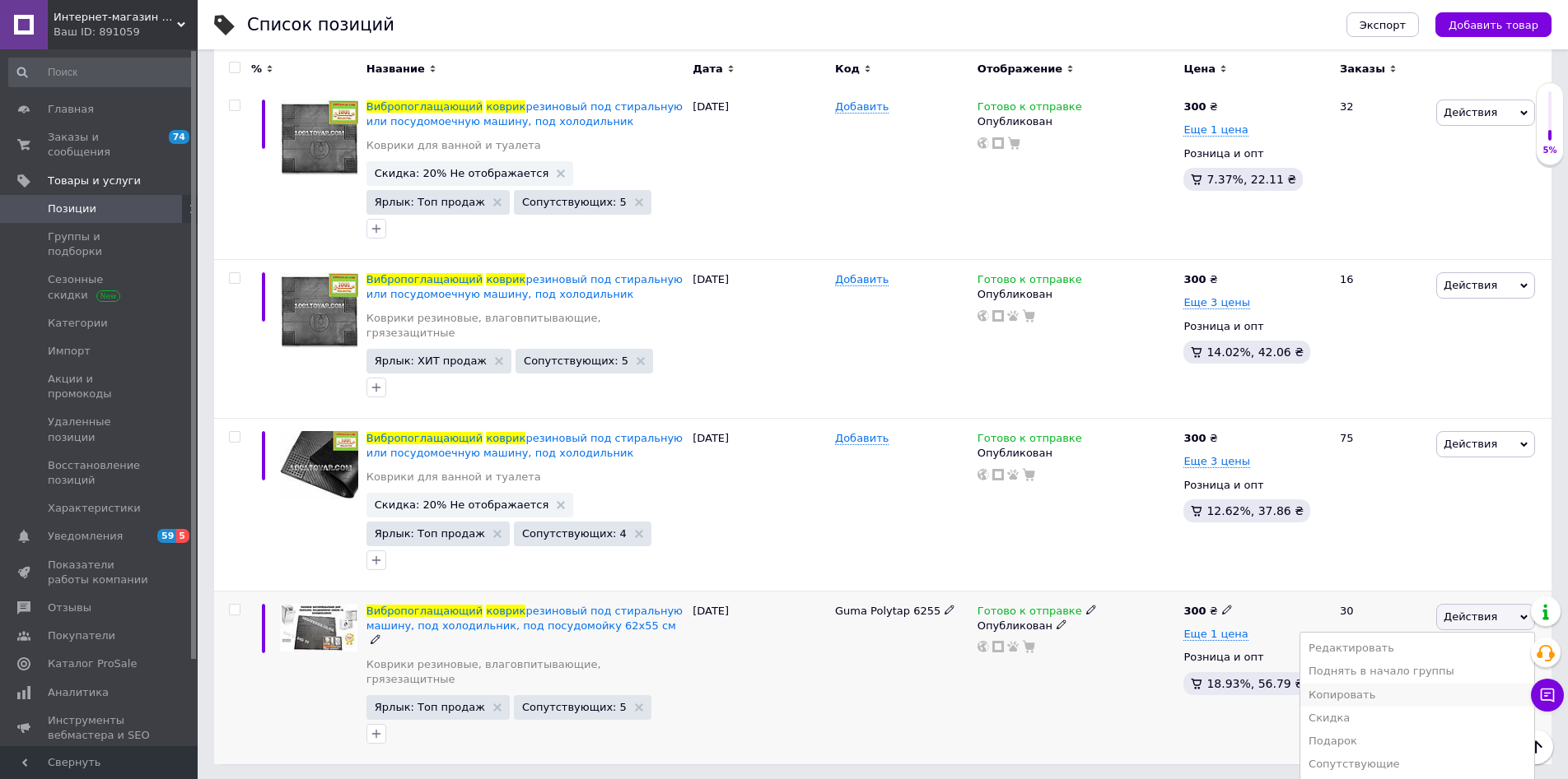
click at [1425, 690] on li "Копировать" at bounding box center [1416, 695] width 233 height 23
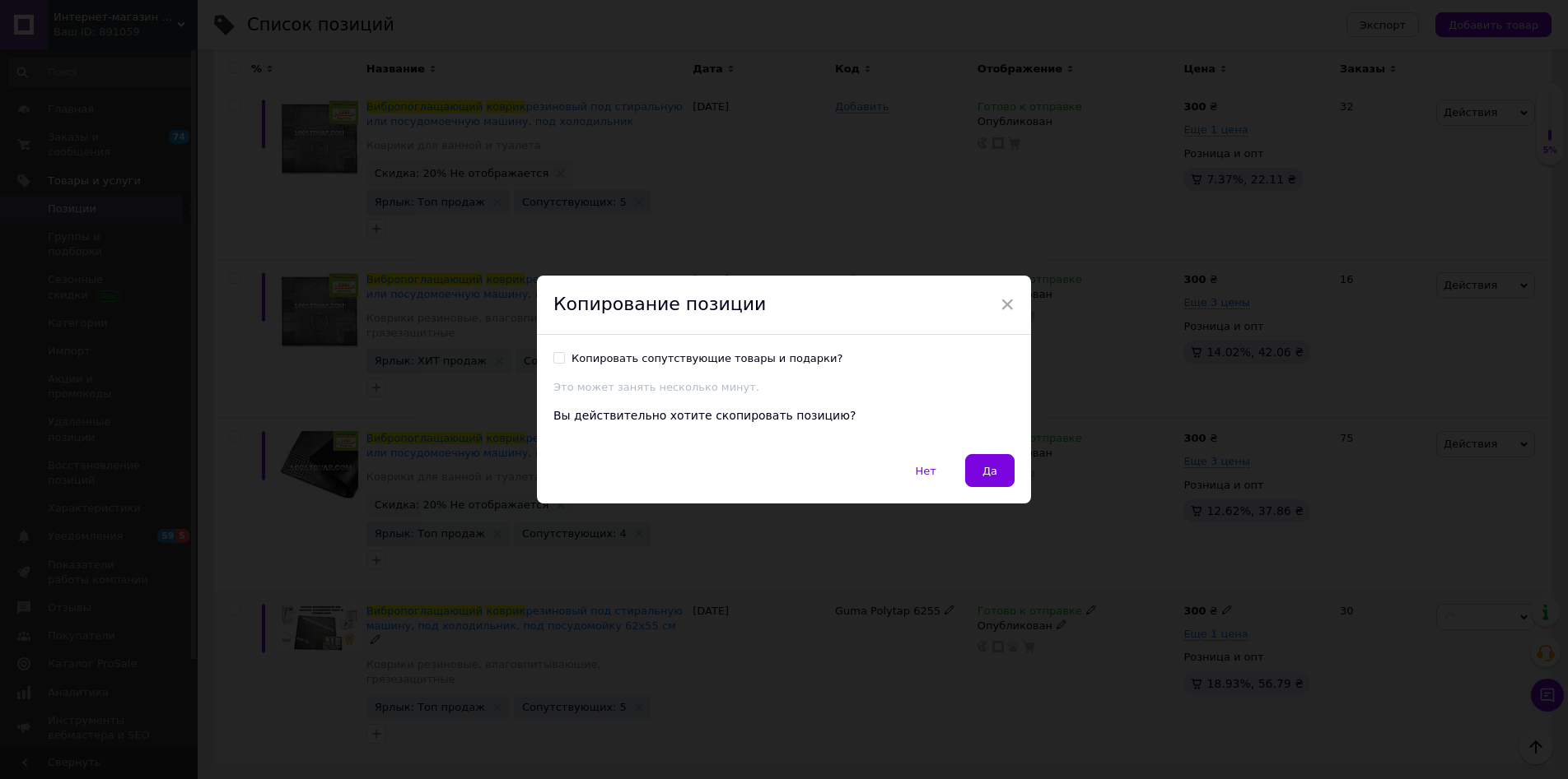
scroll to position [198, 0]
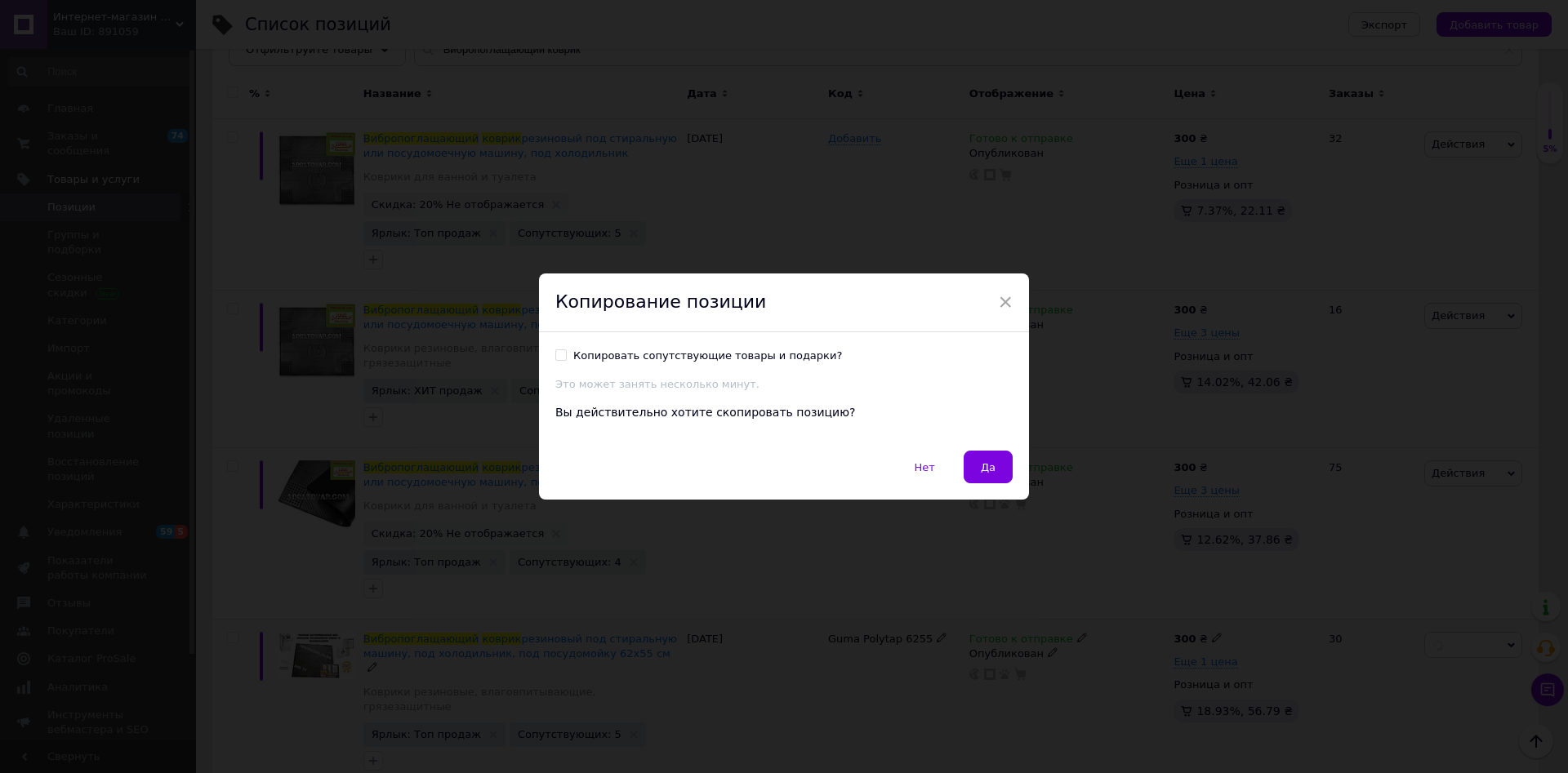
click at [557, 350] on input "Копировать сопутствующие товары и подарки?" at bounding box center [561, 355] width 11 height 11
checkbox input "true"
drag, startPoint x: 983, startPoint y: 454, endPoint x: 982, endPoint y: 468, distance: 14.0
click at [980, 462] on button "Да" at bounding box center [988, 467] width 49 height 32
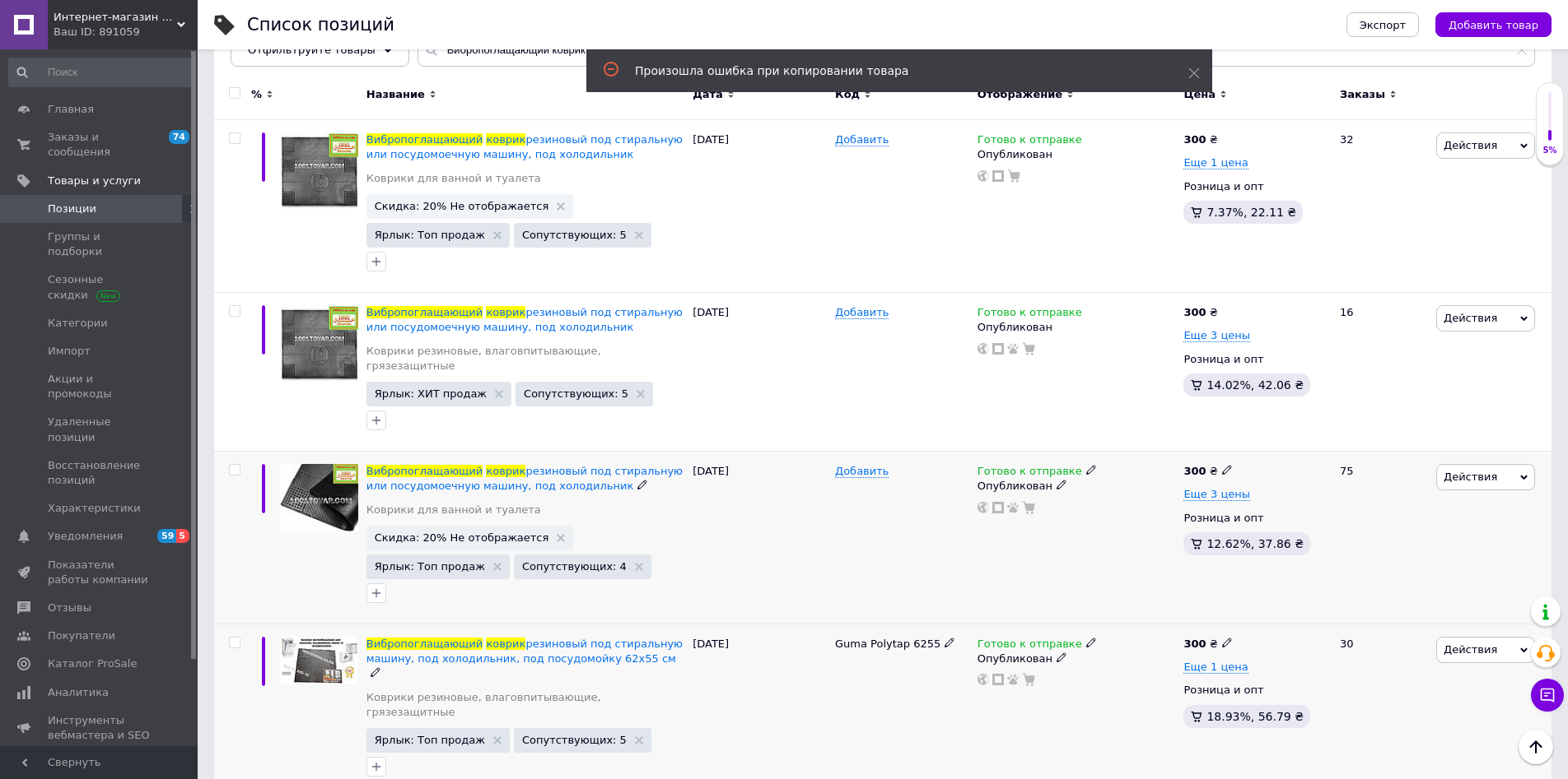
click at [1502, 470] on span "Действия" at bounding box center [1485, 477] width 99 height 26
click at [1404, 555] on li "Копировать" at bounding box center [1416, 555] width 233 height 23
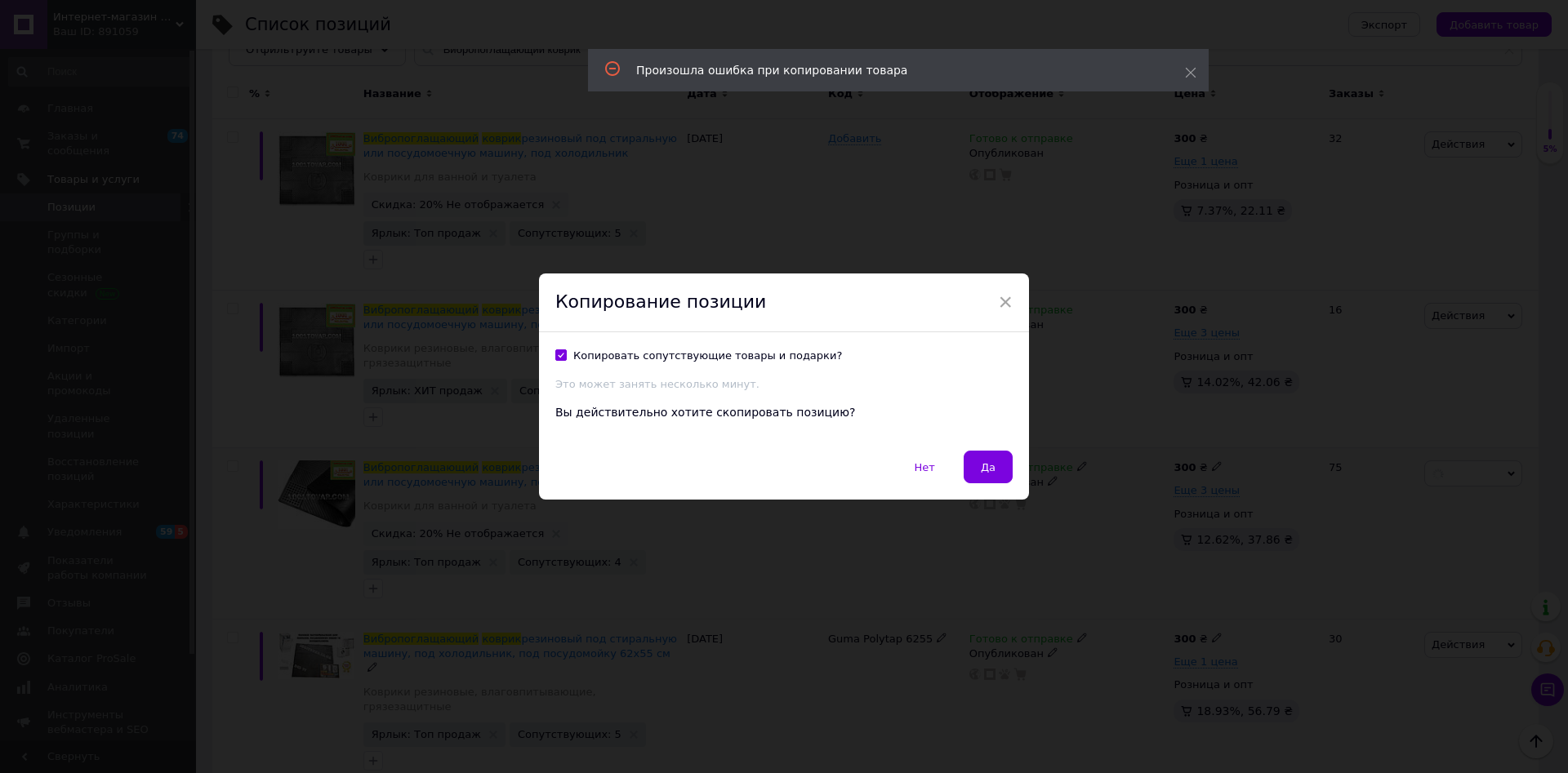
click at [969, 474] on button "Да" at bounding box center [988, 467] width 49 height 32
